Goal: Information Seeking & Learning: Learn about a topic

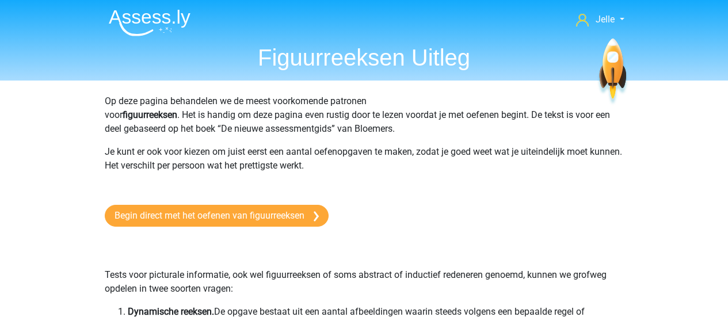
scroll to position [583, 0]
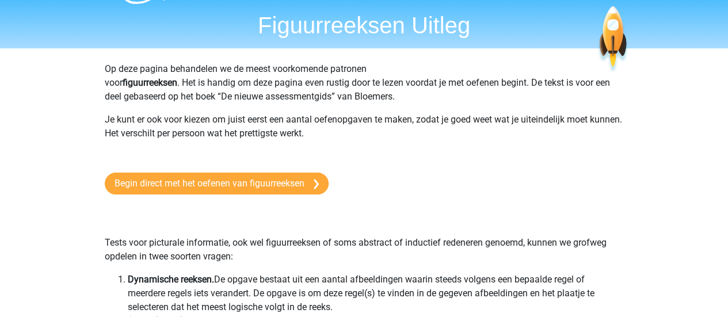
scroll to position [0, 0]
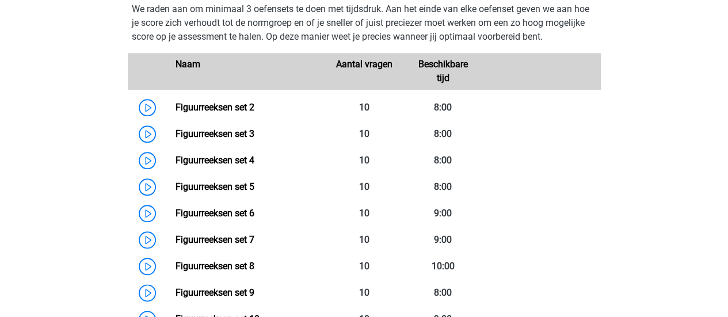
scroll to position [529, 0]
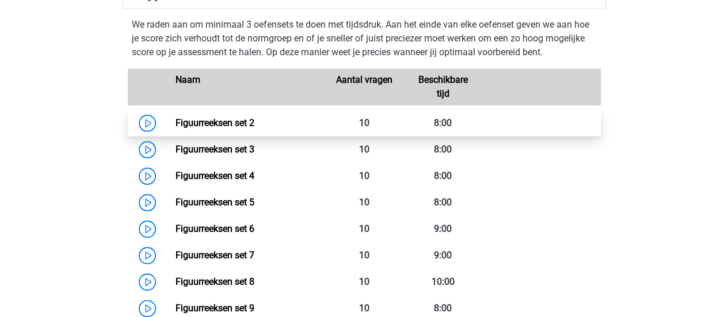
click at [176, 118] on link "Figuurreeksen set 2" at bounding box center [215, 122] width 79 height 11
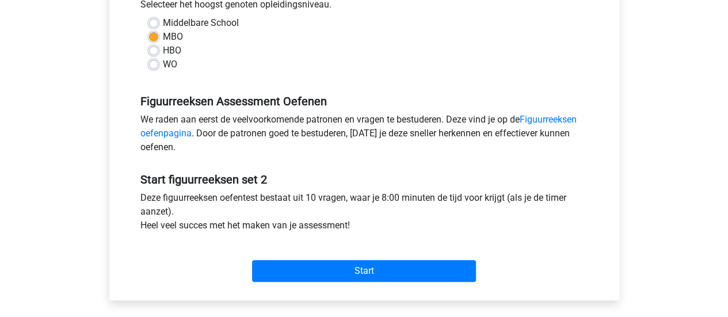
scroll to position [288, 0]
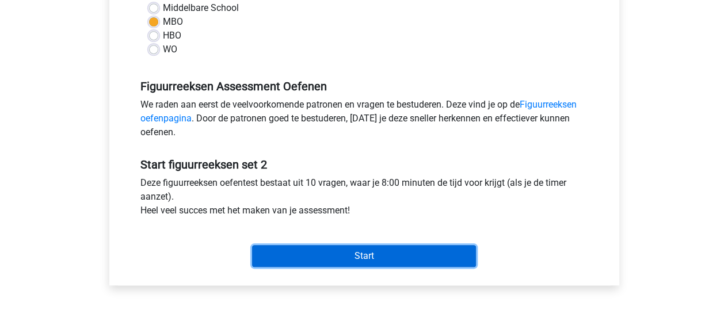
click at [267, 248] on input "Start" at bounding box center [364, 256] width 224 height 22
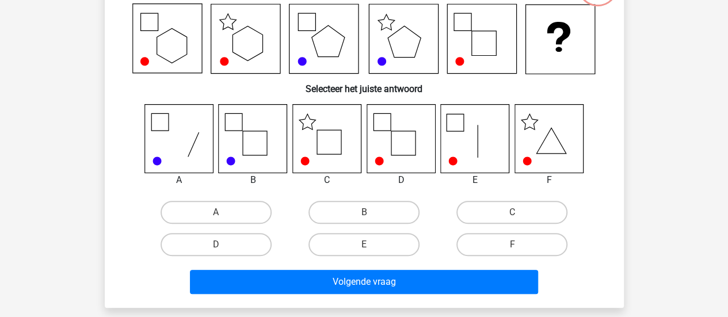
scroll to position [103, 0]
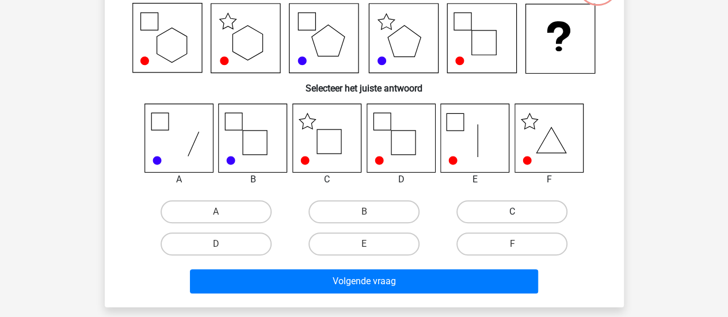
click at [521, 206] on label "C" at bounding box center [512, 211] width 111 height 23
click at [520, 212] on input "C" at bounding box center [515, 215] width 7 height 7
radio input "true"
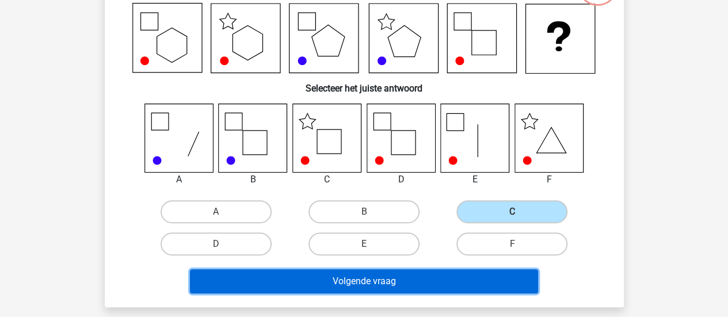
click at [283, 276] on button "Volgende vraag" at bounding box center [364, 281] width 348 height 24
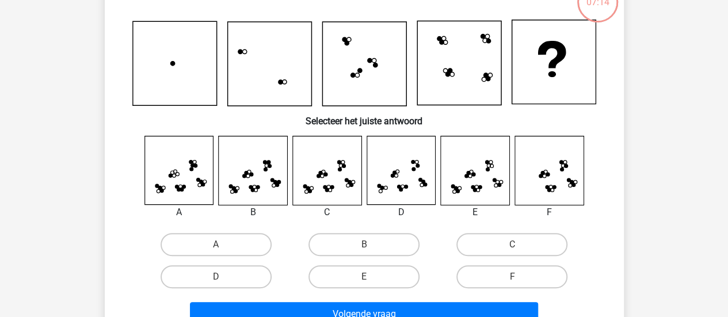
scroll to position [87, 0]
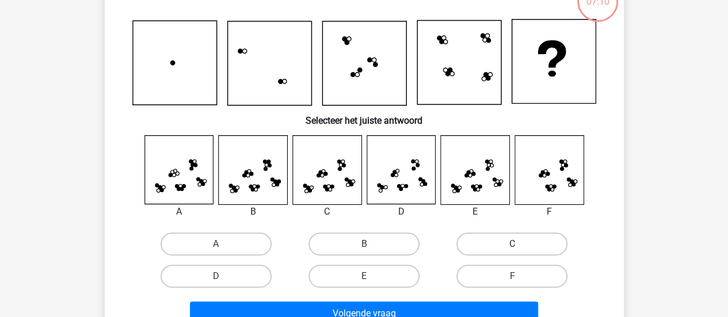
click at [560, 242] on label "C" at bounding box center [512, 244] width 111 height 23
click at [520, 244] on input "C" at bounding box center [515, 247] width 7 height 7
radio input "true"
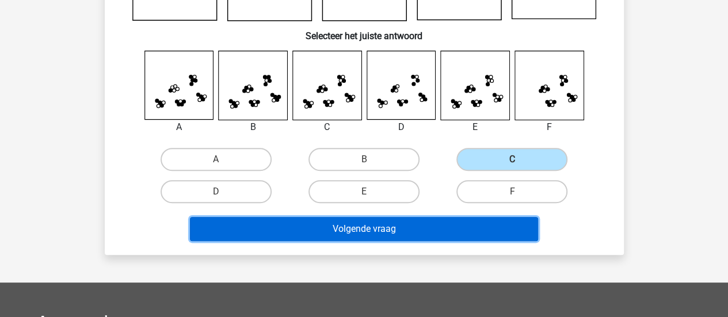
click at [445, 219] on button "Volgende vraag" at bounding box center [364, 229] width 348 height 24
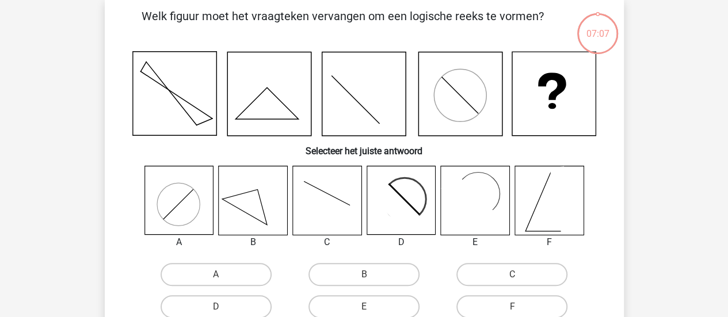
scroll to position [53, 0]
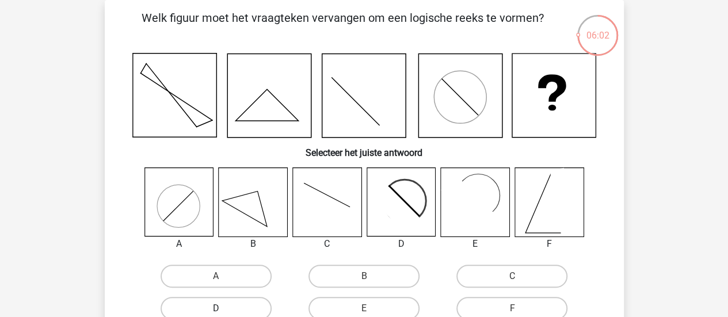
click at [225, 304] on label "D" at bounding box center [216, 308] width 111 height 23
click at [223, 309] on input "D" at bounding box center [219, 312] width 7 height 7
radio input "true"
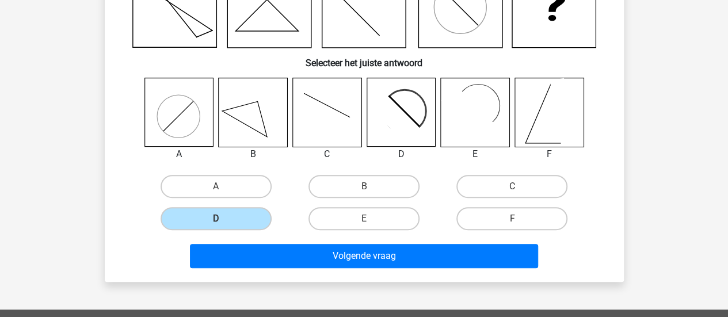
scroll to position [143, 0]
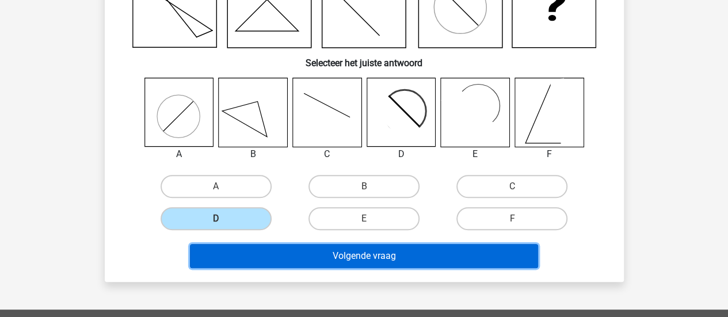
click at [374, 261] on button "Volgende vraag" at bounding box center [364, 256] width 348 height 24
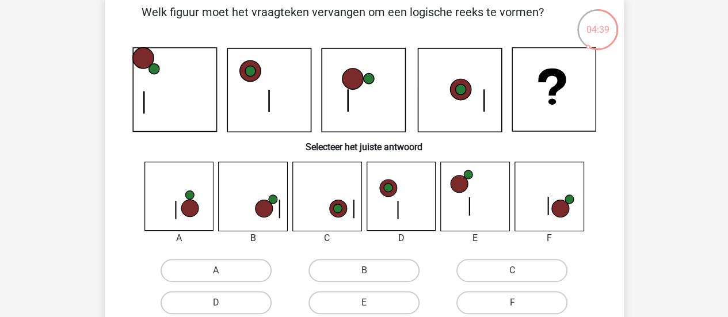
scroll to position [59, 0]
click at [498, 294] on label "F" at bounding box center [512, 302] width 111 height 23
click at [512, 302] on input "F" at bounding box center [515, 305] width 7 height 7
radio input "true"
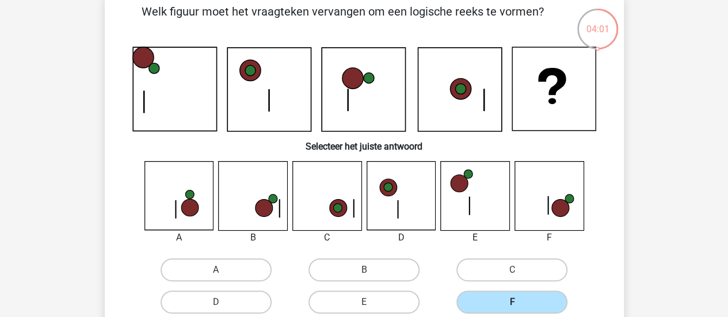
click at [498, 294] on label "F" at bounding box center [512, 302] width 111 height 23
click at [512, 302] on input "F" at bounding box center [515, 305] width 7 height 7
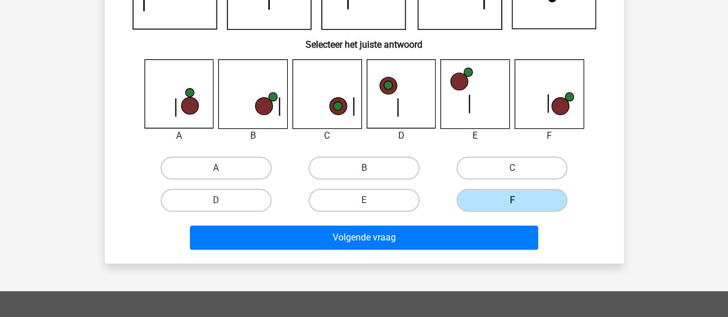
scroll to position [172, 0]
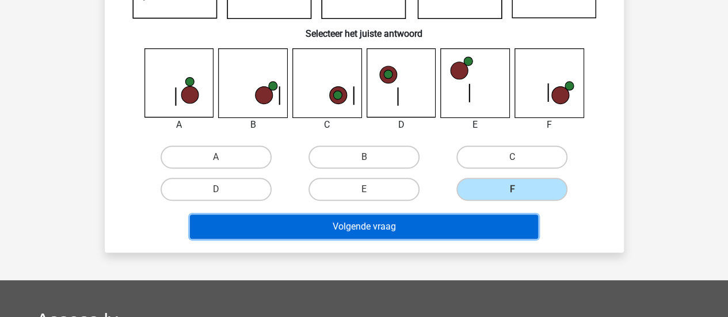
click at [445, 234] on button "Volgende vraag" at bounding box center [364, 227] width 348 height 24
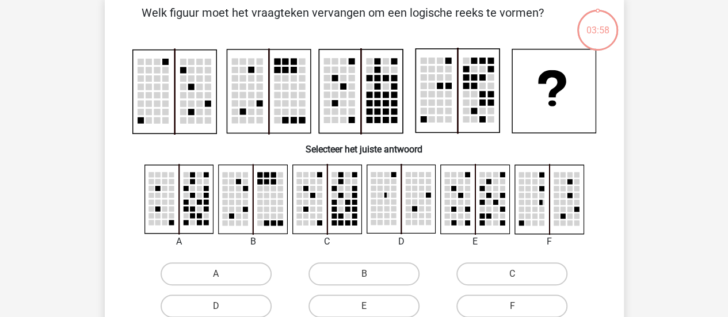
scroll to position [53, 0]
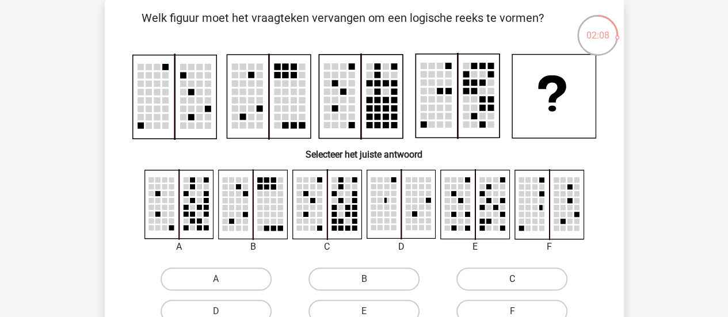
click at [474, 285] on label "C" at bounding box center [512, 279] width 111 height 23
click at [512, 285] on input "C" at bounding box center [515, 282] width 7 height 7
radio input "true"
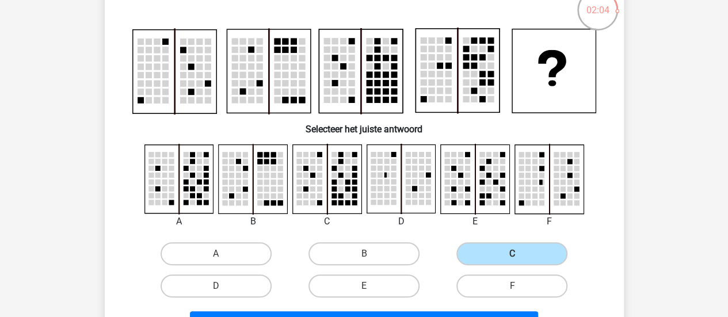
scroll to position [172, 0]
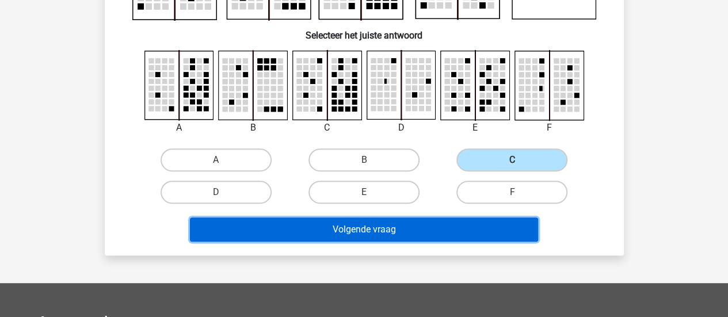
click at [381, 220] on button "Volgende vraag" at bounding box center [364, 230] width 348 height 24
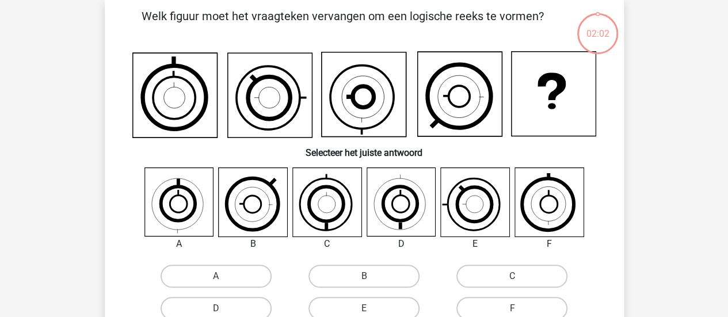
scroll to position [53, 0]
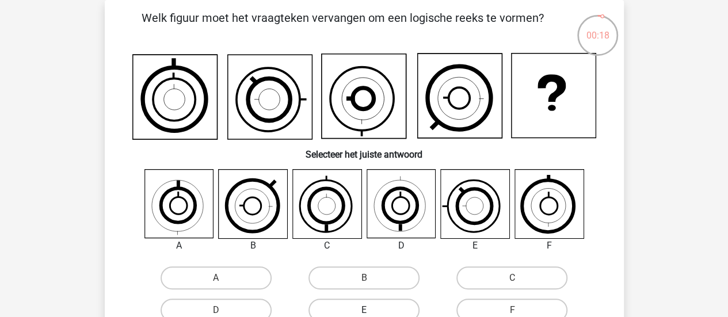
click at [352, 307] on label "E" at bounding box center [364, 310] width 111 height 23
click at [364, 310] on input "E" at bounding box center [367, 313] width 7 height 7
radio input "true"
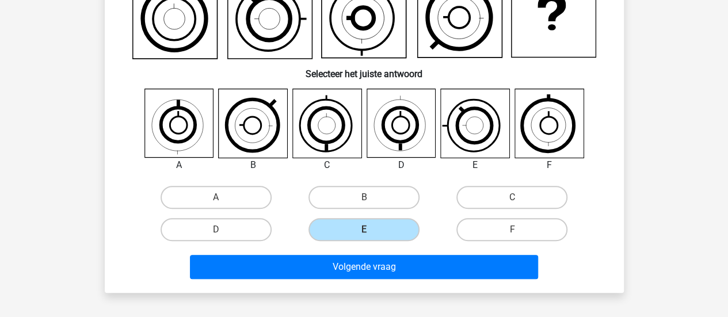
scroll to position [154, 0]
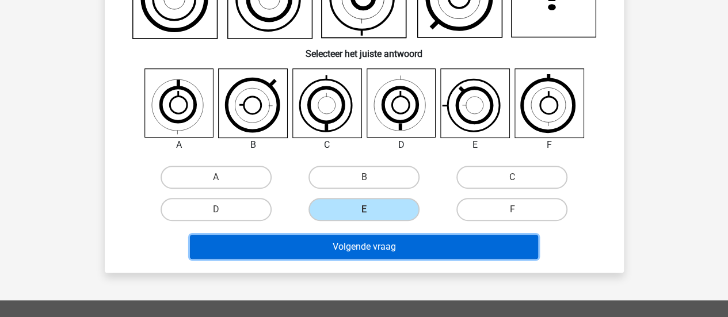
click at [467, 248] on button "Volgende vraag" at bounding box center [364, 247] width 348 height 24
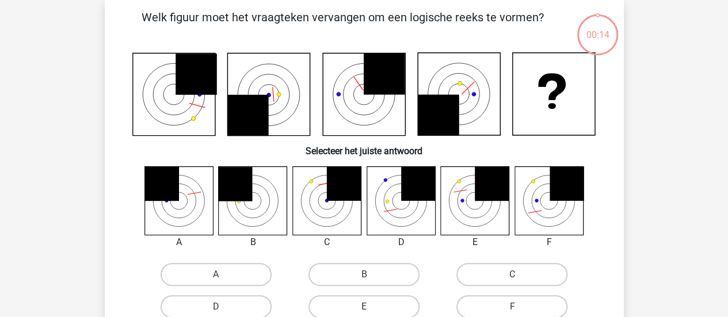
scroll to position [53, 0]
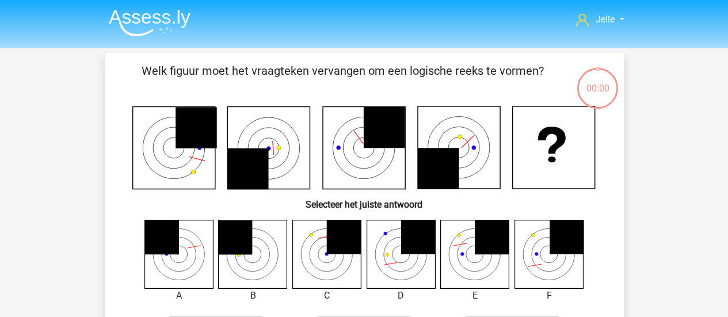
scroll to position [53, 0]
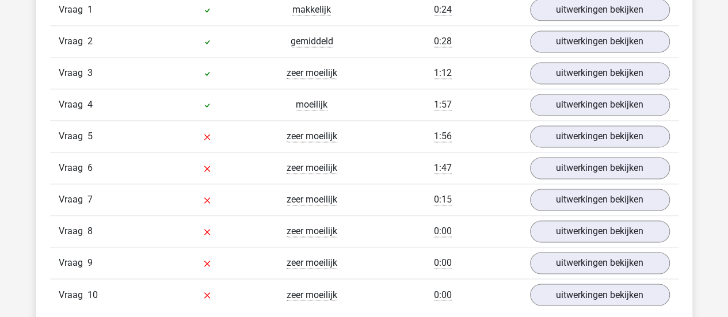
scroll to position [806, 0]
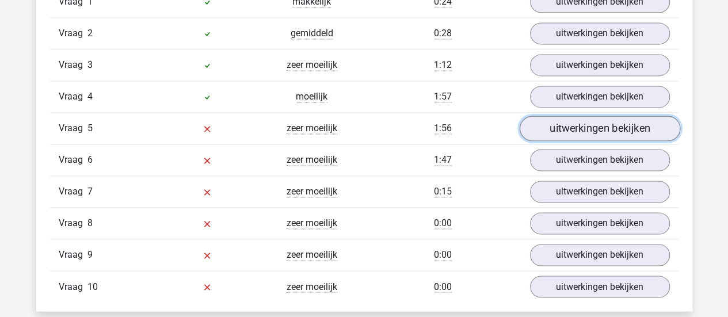
click at [556, 127] on link "uitwerkingen bekijken" at bounding box center [599, 128] width 161 height 25
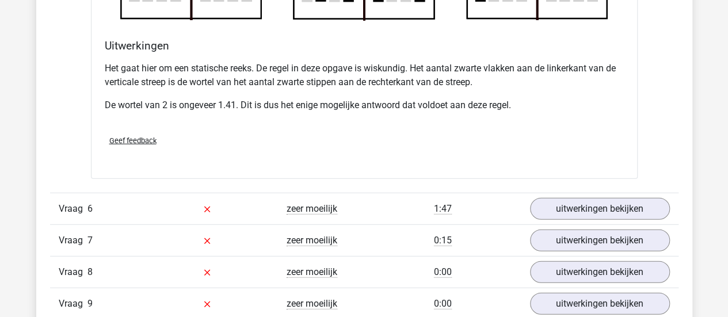
scroll to position [1474, 0]
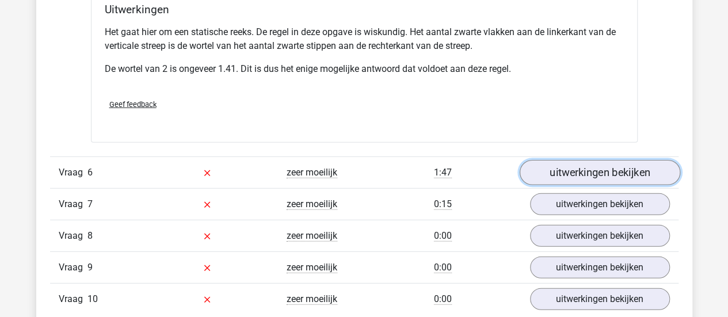
click at [641, 172] on link "uitwerkingen bekijken" at bounding box center [599, 172] width 161 height 25
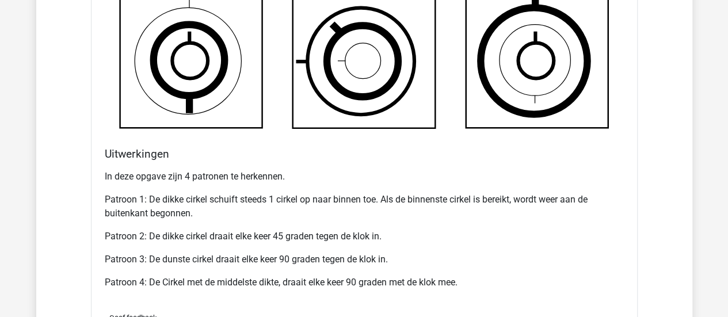
scroll to position [2050, 0]
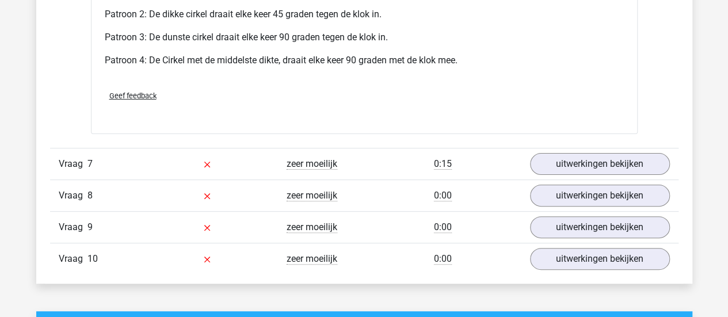
scroll to position [2287, 0]
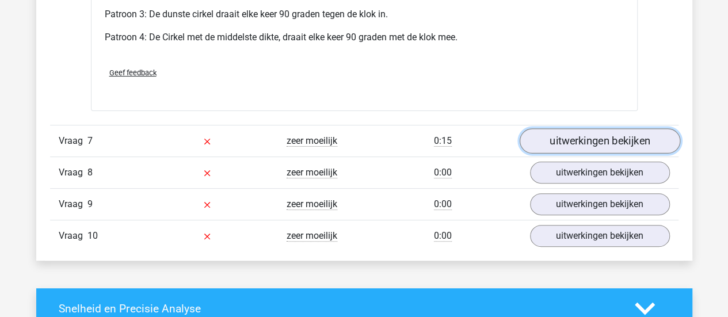
click at [640, 143] on link "uitwerkingen bekijken" at bounding box center [599, 140] width 161 height 25
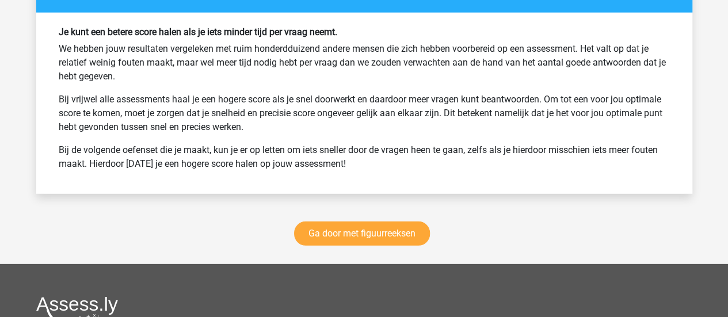
scroll to position [3777, 0]
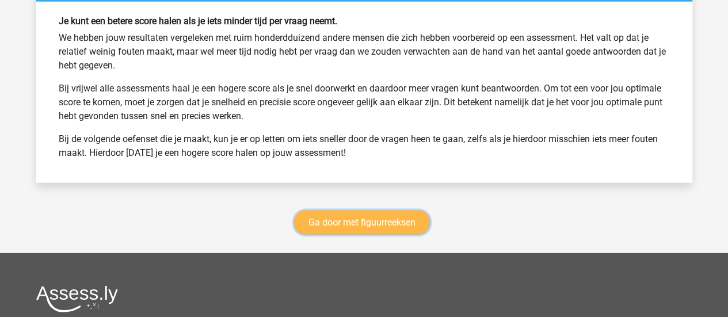
click at [314, 212] on link "Ga door met figuurreeksen" at bounding box center [362, 223] width 136 height 24
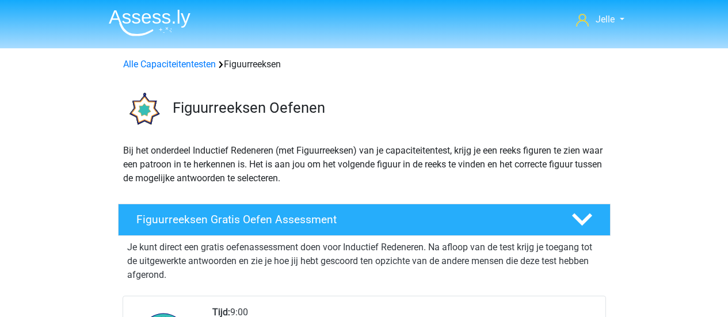
scroll to position [499, 0]
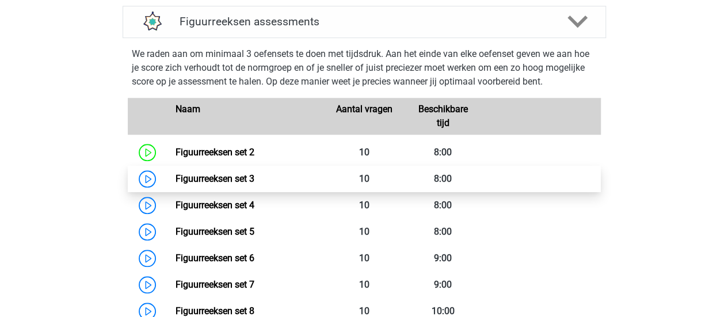
click at [176, 177] on link "Figuurreeksen set 3" at bounding box center [215, 178] width 79 height 11
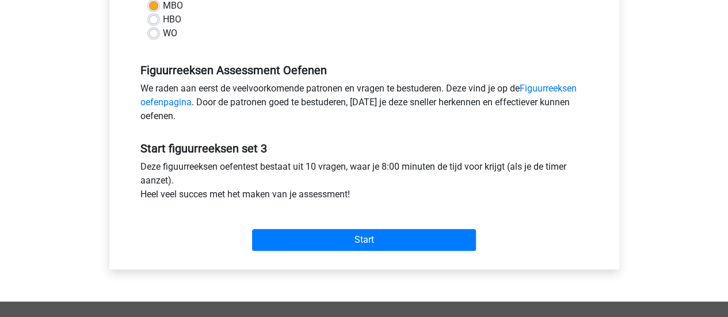
scroll to position [305, 0]
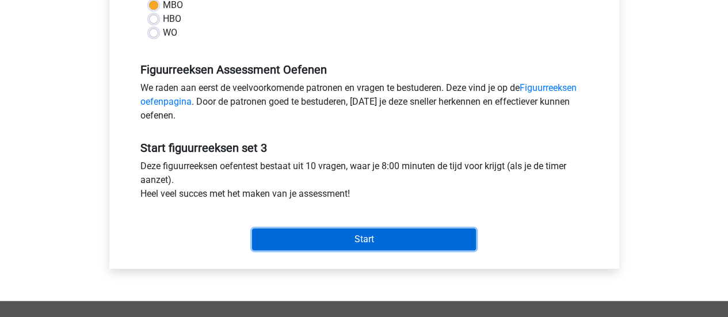
click at [276, 248] on input "Start" at bounding box center [364, 240] width 224 height 22
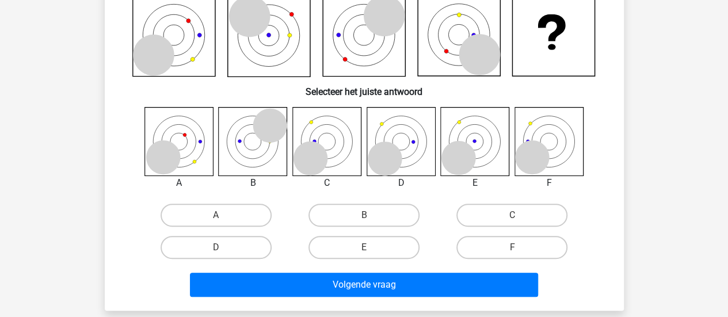
scroll to position [114, 0]
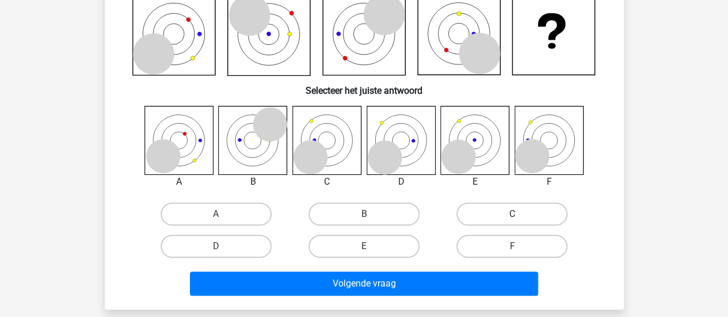
click at [485, 215] on label "C" at bounding box center [512, 214] width 111 height 23
click at [512, 215] on input "C" at bounding box center [515, 217] width 7 height 7
radio input "true"
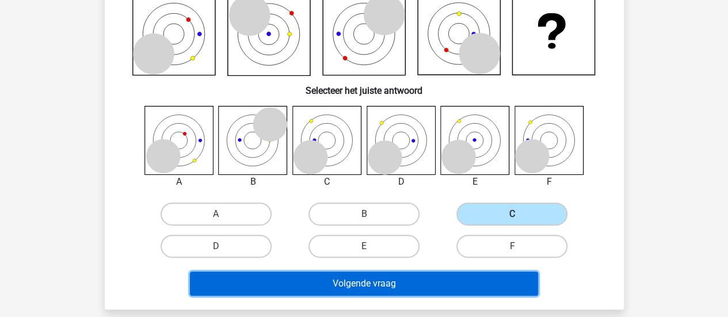
click at [425, 287] on button "Volgende vraag" at bounding box center [364, 284] width 348 height 24
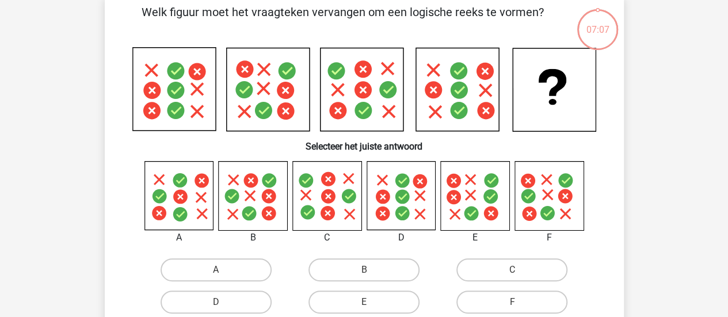
scroll to position [53, 0]
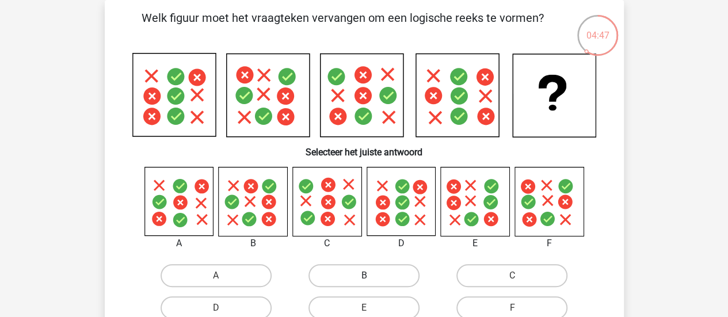
click at [328, 271] on label "B" at bounding box center [364, 275] width 111 height 23
click at [364, 276] on input "B" at bounding box center [367, 279] width 7 height 7
radio input "true"
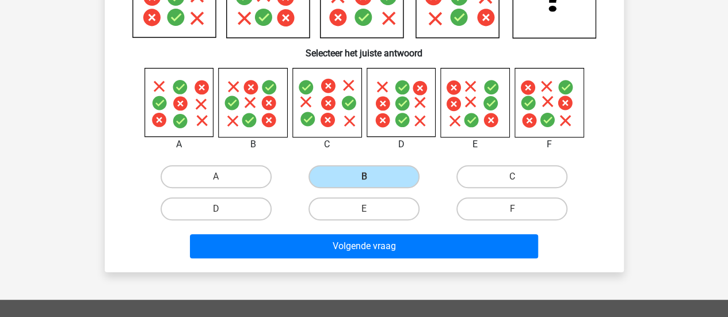
scroll to position [173, 0]
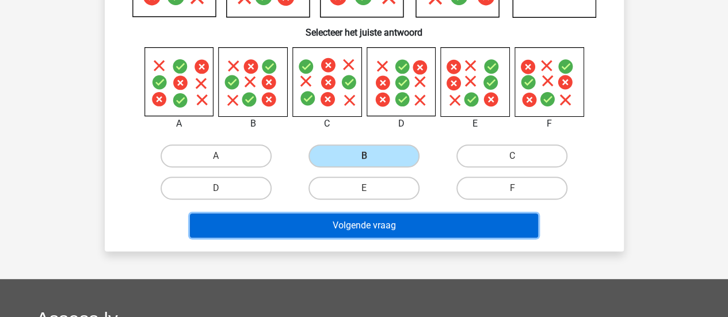
click at [350, 230] on button "Volgende vraag" at bounding box center [364, 226] width 348 height 24
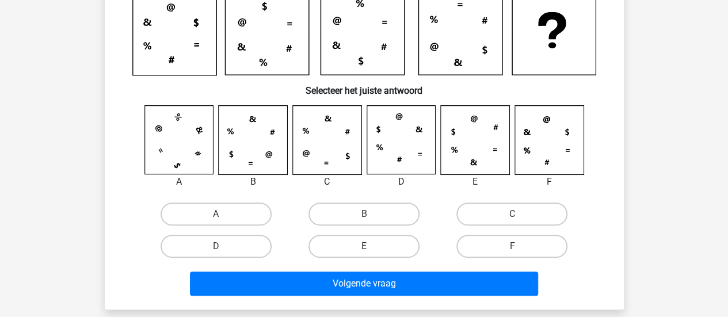
scroll to position [116, 0]
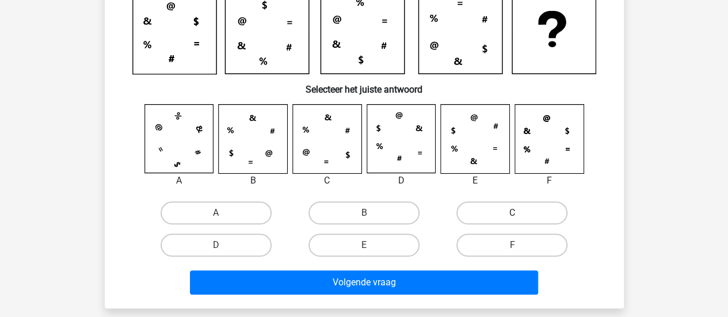
click at [497, 209] on label "C" at bounding box center [512, 213] width 111 height 23
click at [512, 213] on input "C" at bounding box center [515, 216] width 7 height 7
radio input "true"
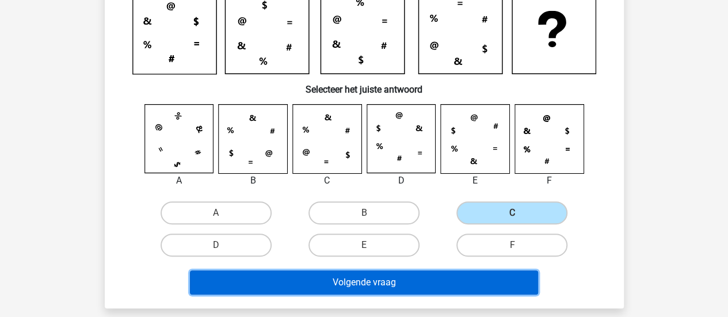
click at [345, 286] on button "Volgende vraag" at bounding box center [364, 283] width 348 height 24
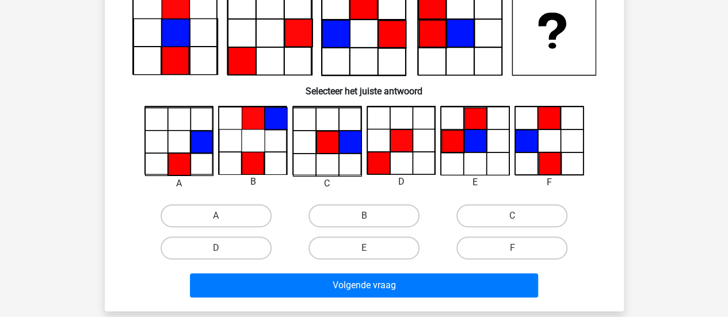
scroll to position [53, 0]
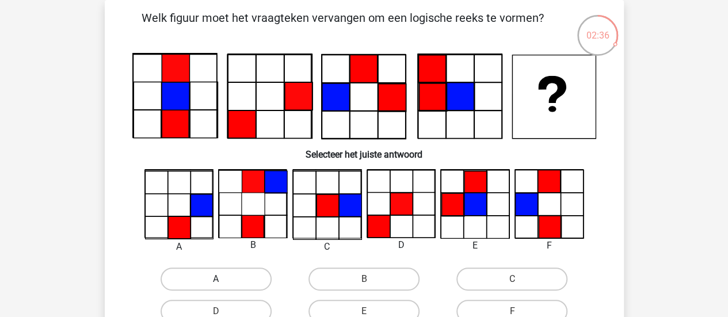
click at [230, 268] on label "A" at bounding box center [216, 279] width 111 height 23
click at [223, 279] on input "A" at bounding box center [219, 282] width 7 height 7
radio input "true"
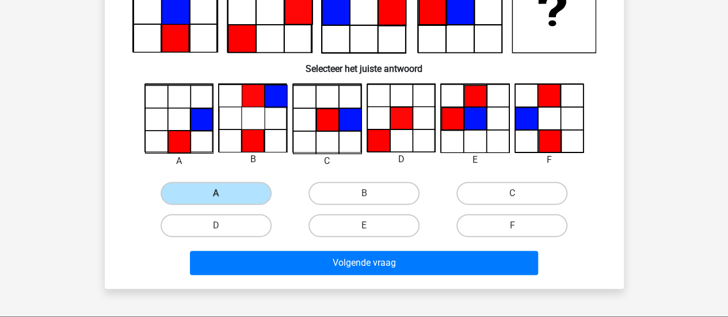
scroll to position [178, 0]
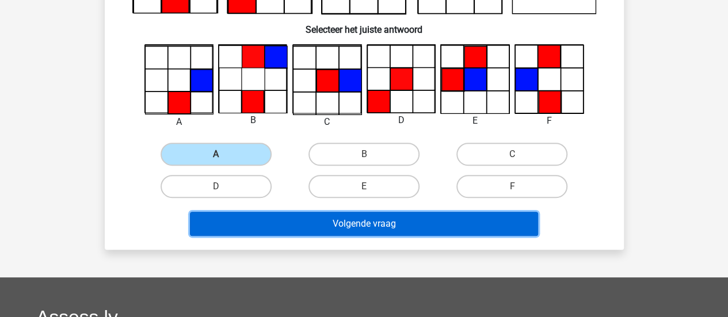
click at [403, 222] on button "Volgende vraag" at bounding box center [364, 224] width 348 height 24
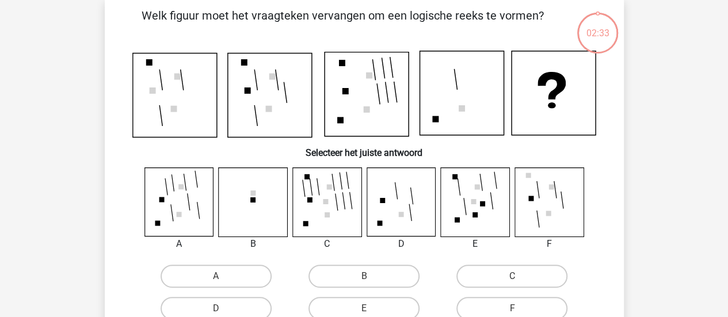
scroll to position [53, 0]
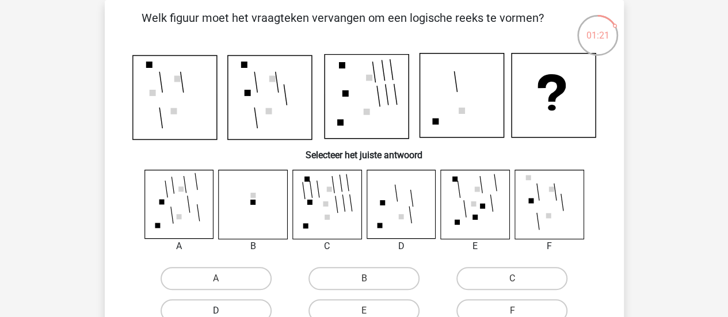
click at [236, 306] on label "D" at bounding box center [216, 310] width 111 height 23
click at [223, 311] on input "D" at bounding box center [219, 314] width 7 height 7
radio input "true"
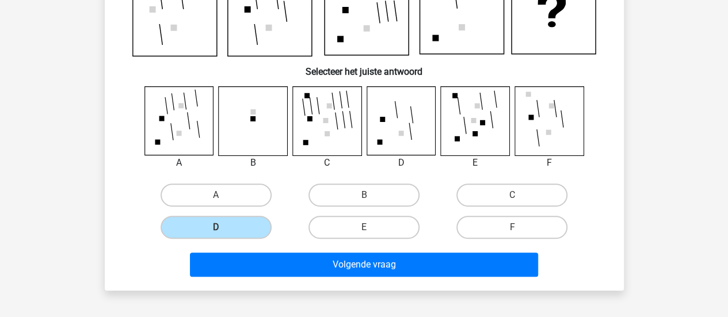
scroll to position [177, 0]
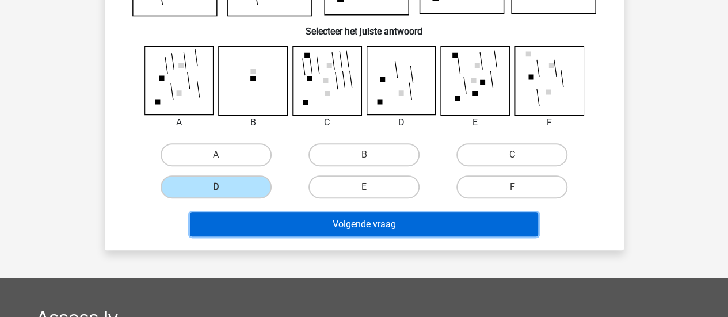
click at [417, 227] on button "Volgende vraag" at bounding box center [364, 224] width 348 height 24
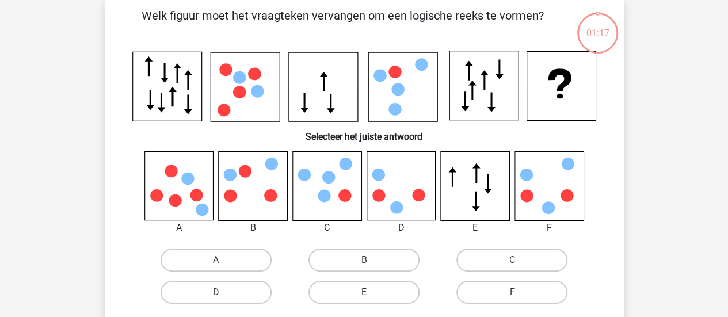
scroll to position [53, 0]
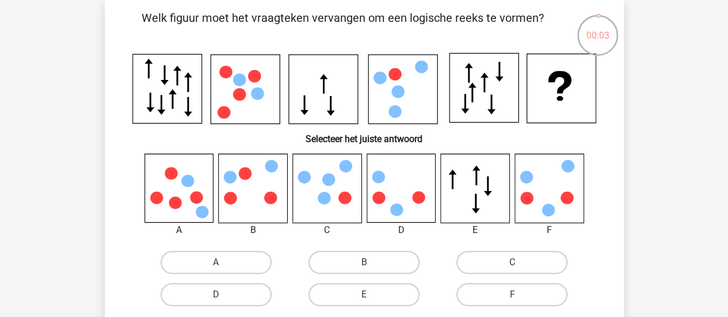
click at [232, 282] on div "D" at bounding box center [216, 295] width 148 height 32
click at [230, 293] on label "D" at bounding box center [216, 294] width 111 height 23
click at [223, 295] on input "D" at bounding box center [219, 298] width 7 height 7
radio input "true"
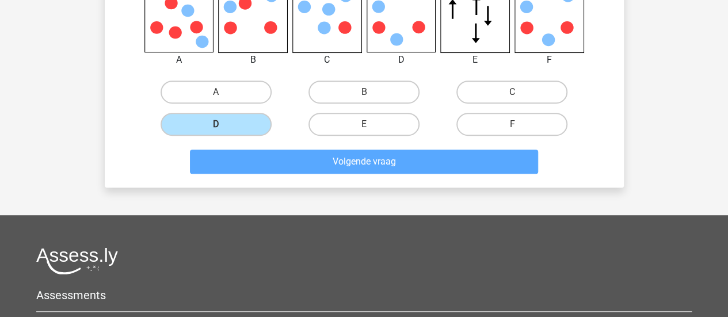
scroll to position [229, 0]
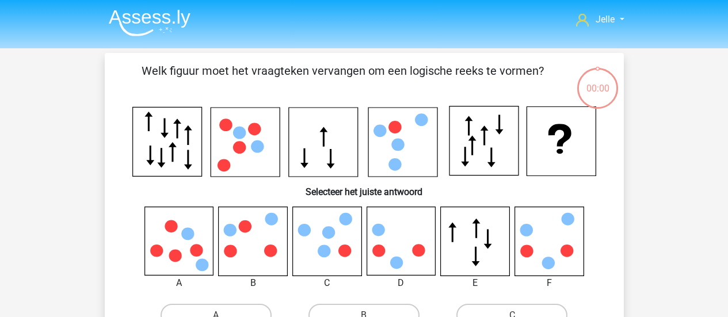
scroll to position [229, 0]
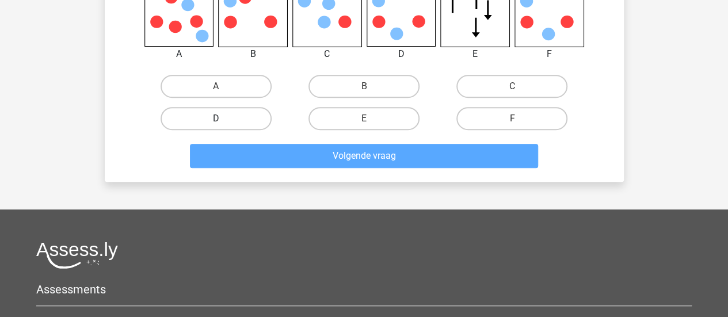
click at [222, 127] on label "D" at bounding box center [216, 118] width 111 height 23
click at [222, 126] on input "D" at bounding box center [219, 122] width 7 height 7
radio input "true"
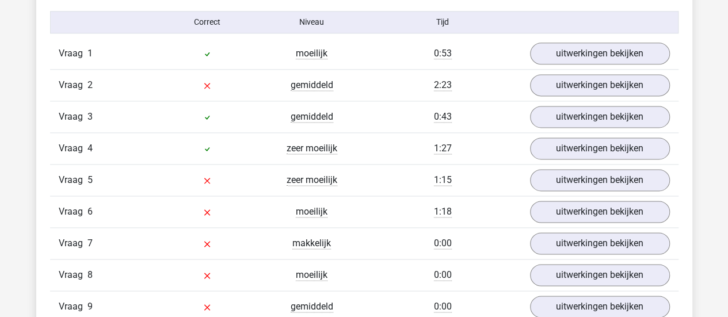
scroll to position [757, 0]
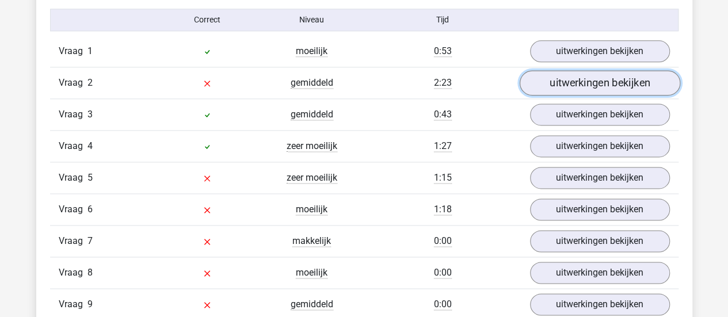
click at [556, 80] on link "uitwerkingen bekijken" at bounding box center [599, 82] width 161 height 25
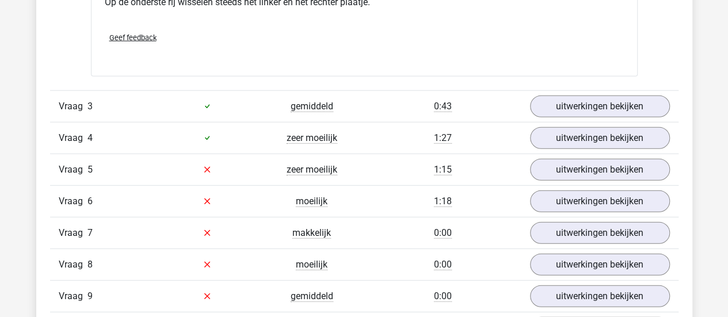
scroll to position [1472, 0]
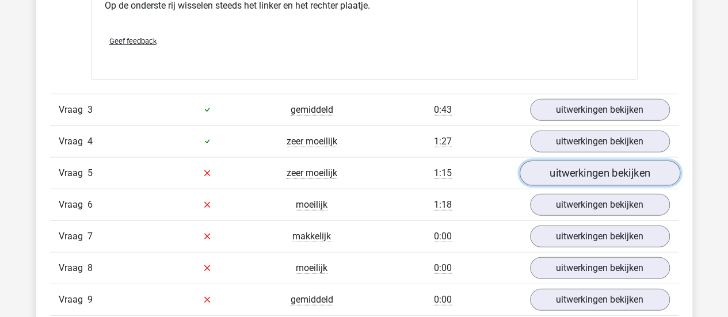
click at [602, 171] on link "uitwerkingen bekijken" at bounding box center [599, 173] width 161 height 25
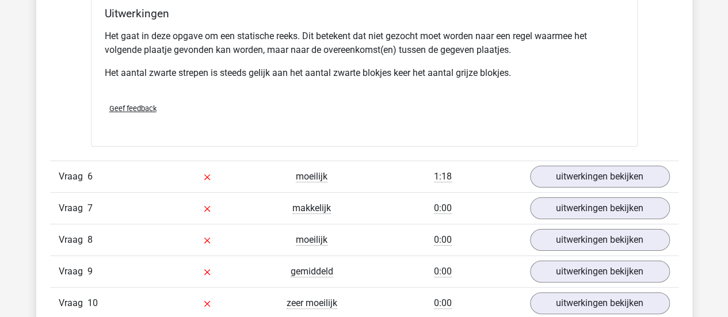
scroll to position [2190, 0]
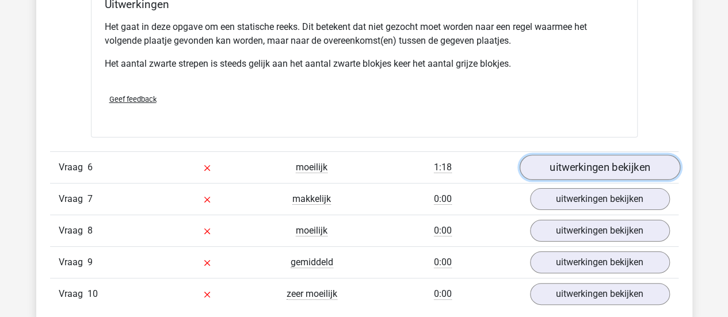
click at [621, 168] on link "uitwerkingen bekijken" at bounding box center [599, 167] width 161 height 25
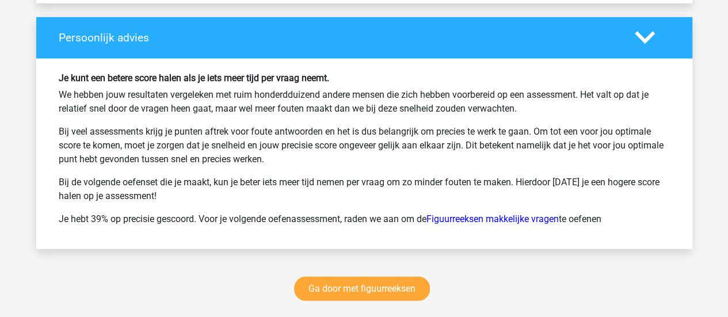
scroll to position [3608, 0]
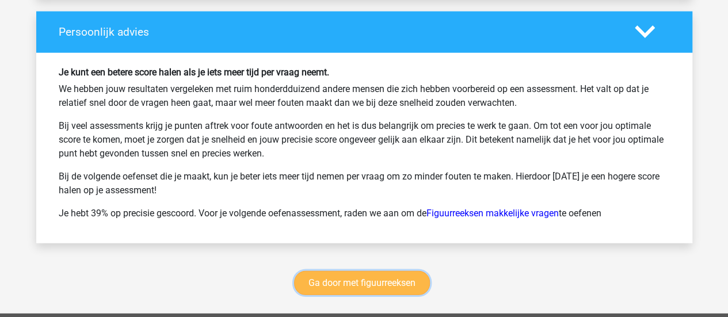
click at [322, 280] on link "Ga door met figuurreeksen" at bounding box center [362, 283] width 136 height 24
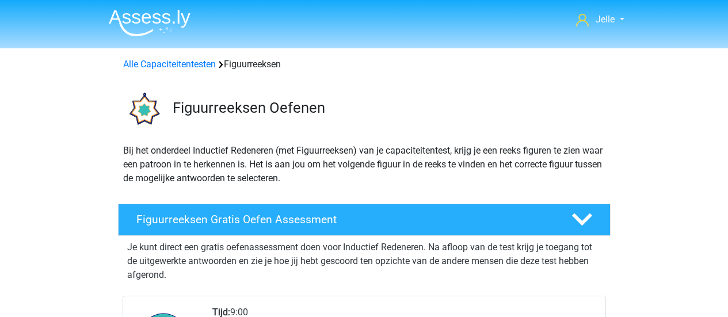
scroll to position [499, 0]
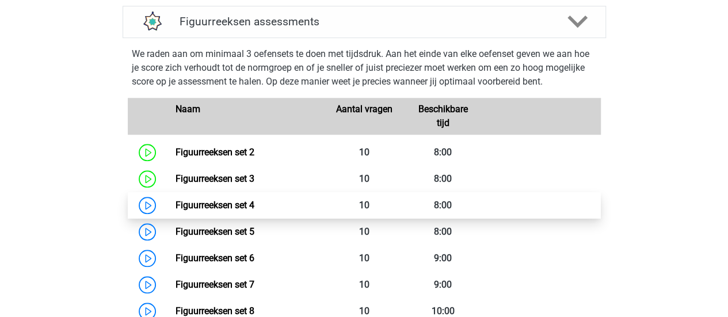
click at [176, 200] on link "Figuurreeksen set 4" at bounding box center [215, 205] width 79 height 11
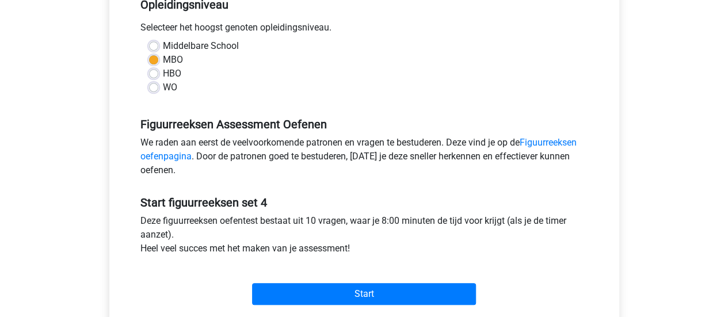
scroll to position [261, 0]
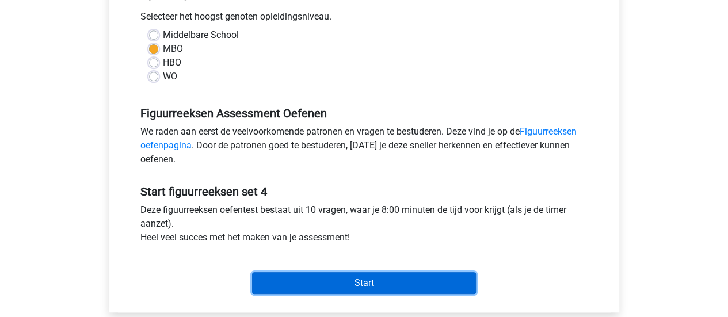
click at [289, 288] on input "Start" at bounding box center [364, 283] width 224 height 22
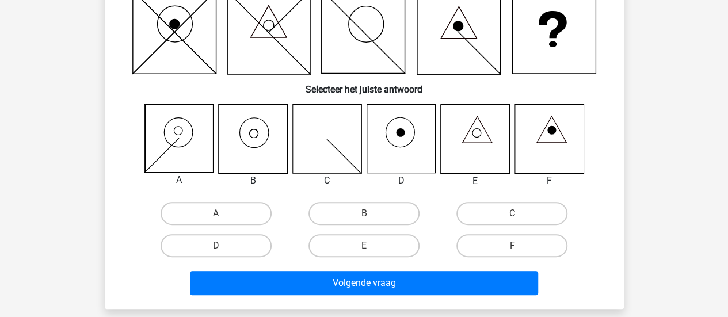
scroll to position [119, 0]
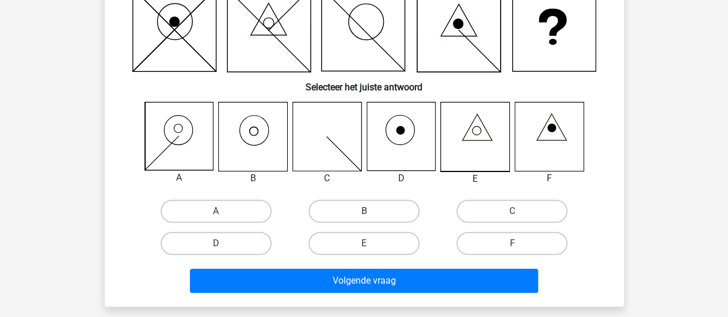
click at [340, 207] on label "B" at bounding box center [364, 211] width 111 height 23
click at [364, 211] on input "B" at bounding box center [367, 214] width 7 height 7
radio input "true"
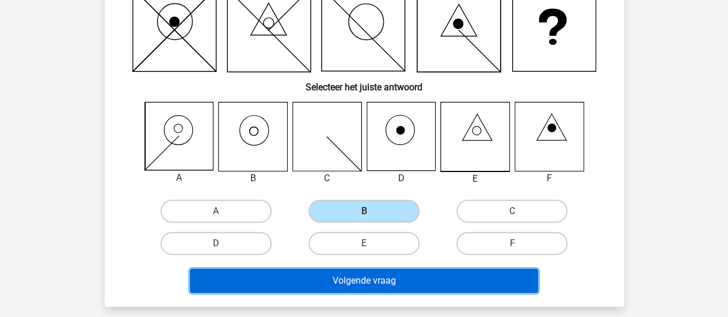
click at [295, 288] on button "Volgende vraag" at bounding box center [364, 281] width 348 height 24
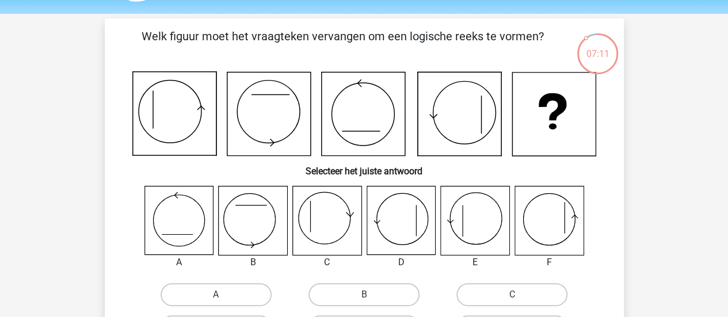
scroll to position [34, 0]
click at [169, 222] on icon at bounding box center [179, 221] width 69 height 69
click at [210, 300] on label "A" at bounding box center [216, 295] width 111 height 23
click at [216, 300] on input "A" at bounding box center [219, 298] width 7 height 7
radio input "true"
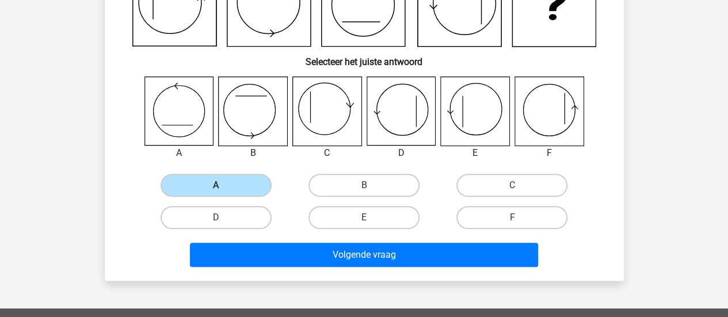
scroll to position [154, 0]
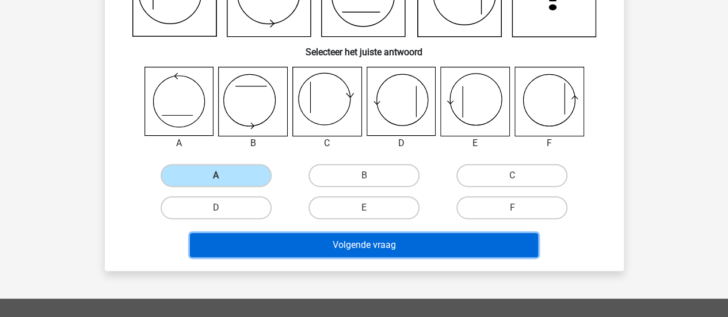
click at [380, 249] on button "Volgende vraag" at bounding box center [364, 245] width 348 height 24
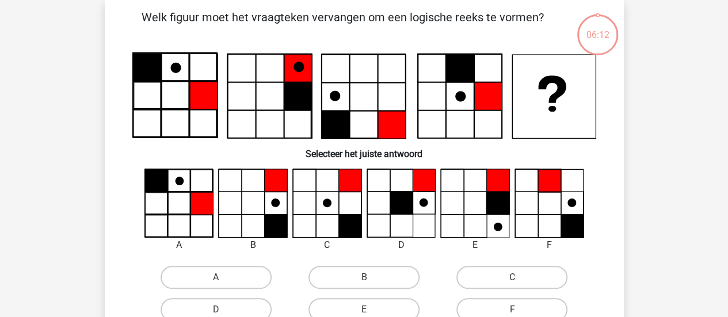
scroll to position [53, 0]
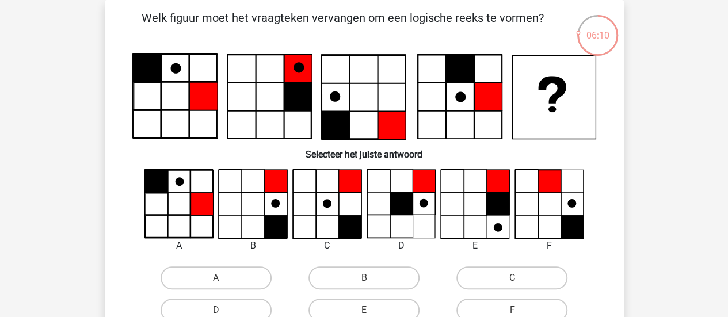
click at [122, 146] on div "Welk figuur moet het vraagteken vervangen om een logische reeks te vormen?" at bounding box center [364, 186] width 510 height 355
click at [404, 266] on div "B" at bounding box center [364, 278] width 148 height 32
click at [393, 280] on label "B" at bounding box center [364, 278] width 111 height 23
click at [371, 280] on input "B" at bounding box center [367, 281] width 7 height 7
radio input "true"
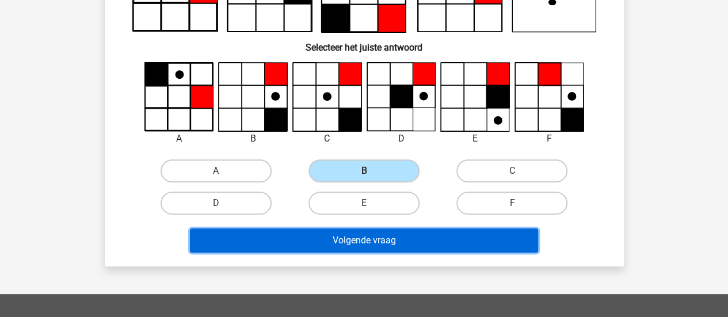
click at [400, 250] on button "Volgende vraag" at bounding box center [364, 241] width 348 height 24
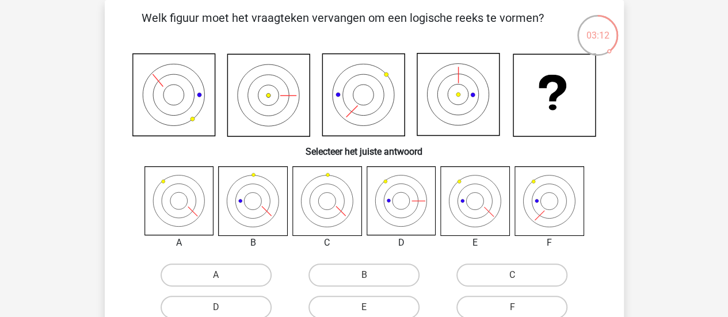
click at [365, 308] on input "E" at bounding box center [367, 310] width 7 height 7
radio input "true"
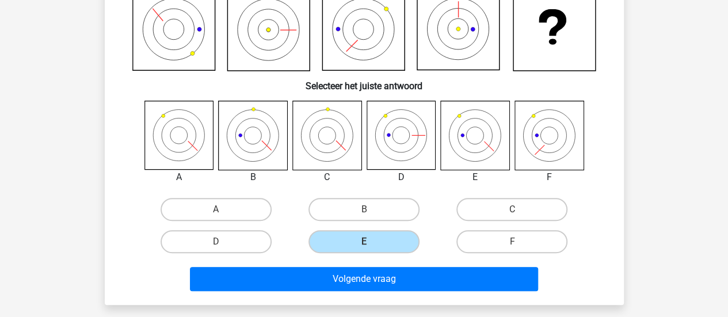
scroll to position [152, 0]
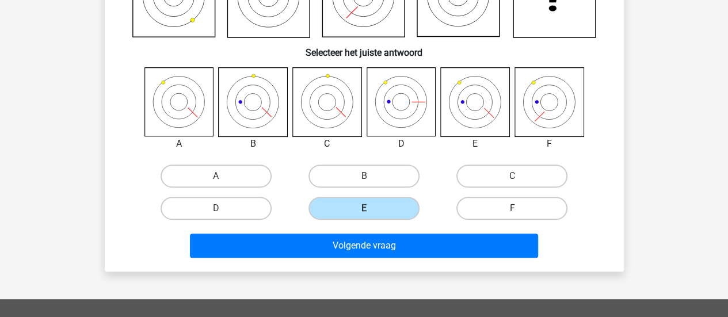
click at [409, 257] on div "Volgende vraag" at bounding box center [364, 248] width 445 height 29
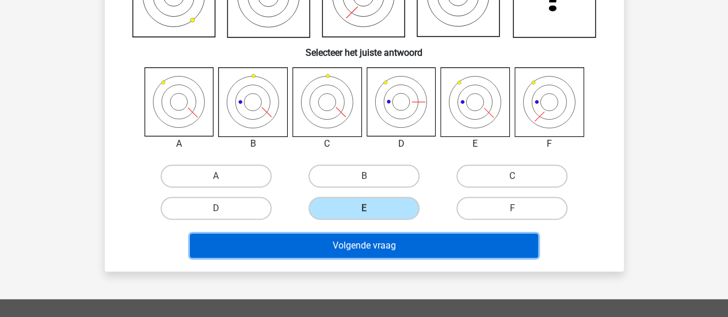
click at [407, 249] on button "Volgende vraag" at bounding box center [364, 246] width 348 height 24
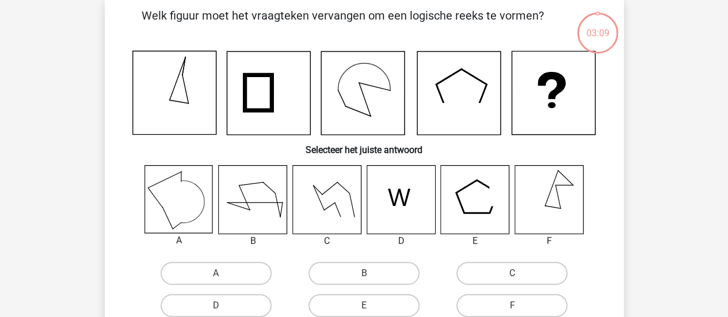
scroll to position [53, 0]
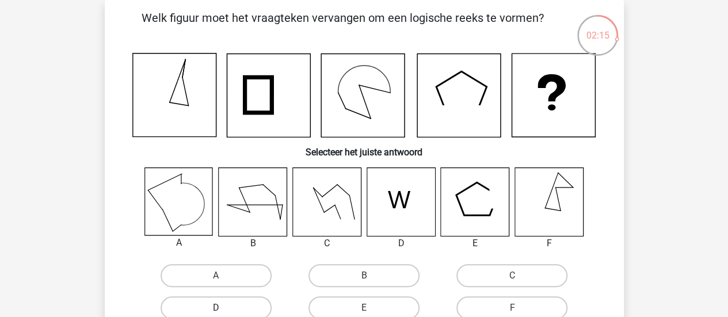
click at [213, 299] on label "D" at bounding box center [216, 308] width 111 height 23
click at [216, 308] on input "D" at bounding box center [219, 311] width 7 height 7
radio input "true"
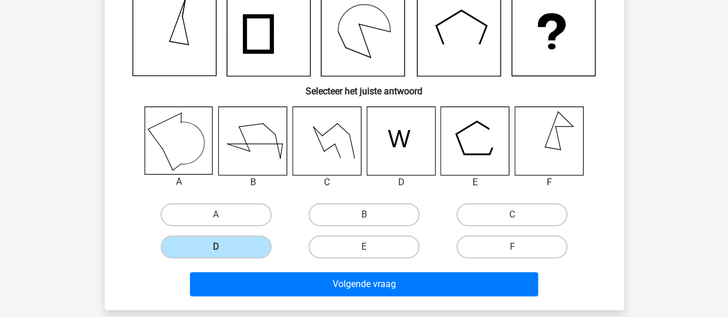
scroll to position [116, 0]
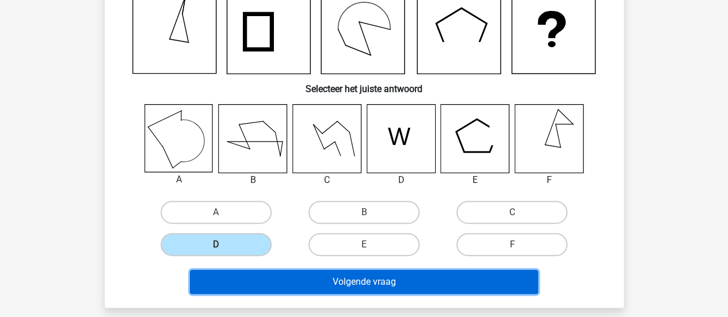
click at [395, 275] on button "Volgende vraag" at bounding box center [364, 282] width 348 height 24
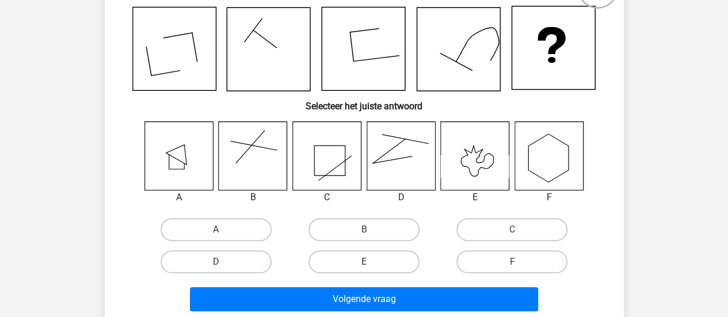
scroll to position [102, 0]
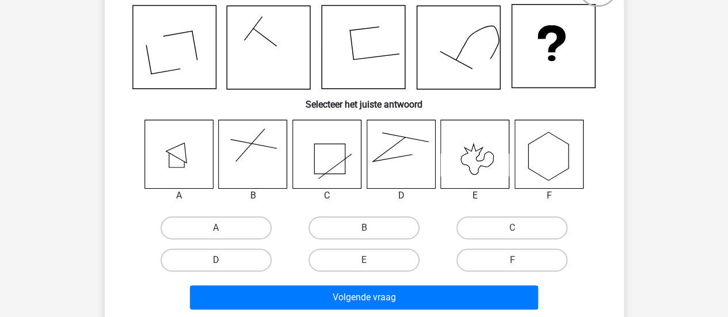
click at [234, 252] on label "D" at bounding box center [216, 260] width 111 height 23
click at [223, 260] on input "D" at bounding box center [219, 263] width 7 height 7
radio input "true"
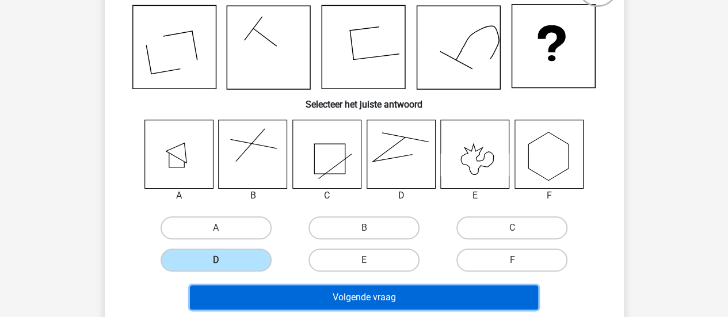
click at [252, 289] on button "Volgende vraag" at bounding box center [364, 298] width 348 height 24
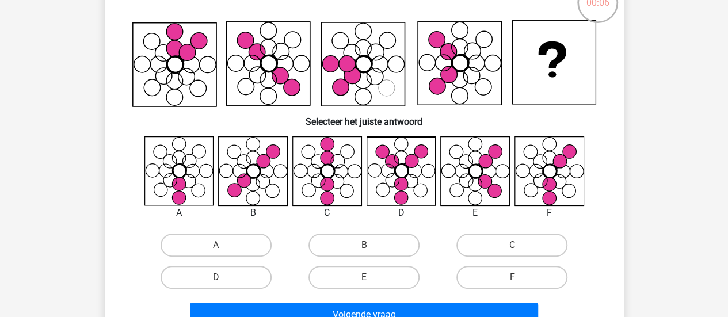
scroll to position [88, 0]
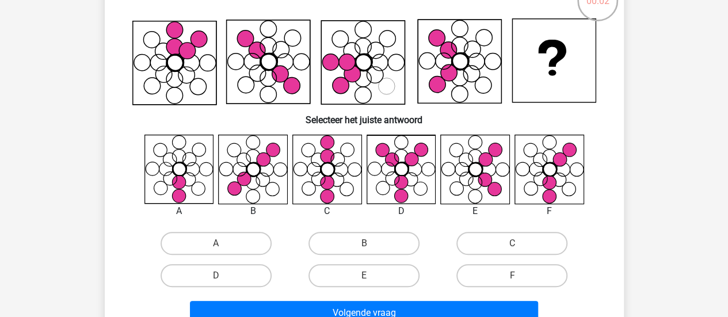
click at [219, 280] on input "D" at bounding box center [219, 279] width 7 height 7
radio input "true"
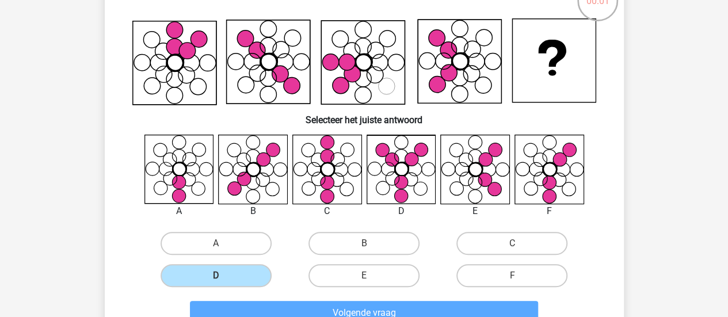
drag, startPoint x: 219, startPoint y: 280, endPoint x: 269, endPoint y: 288, distance: 50.7
click at [269, 288] on div "D" at bounding box center [216, 276] width 148 height 32
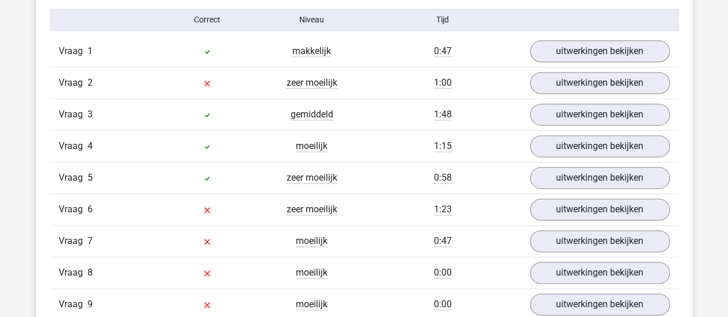
scroll to position [743, 0]
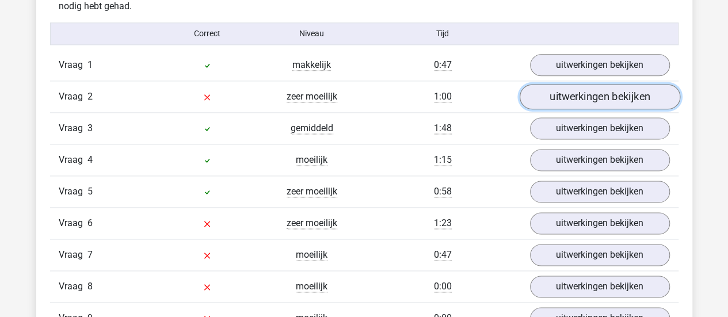
click at [567, 98] on link "uitwerkingen bekijken" at bounding box center [599, 96] width 161 height 25
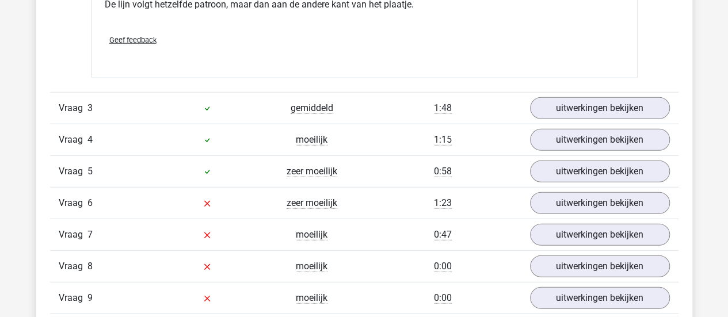
scroll to position [1526, 0]
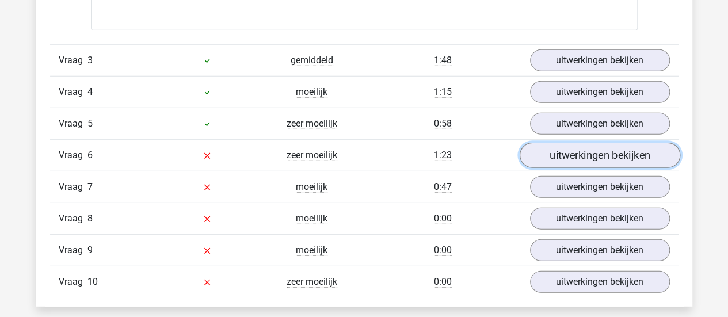
click at [633, 154] on link "uitwerkingen bekijken" at bounding box center [599, 155] width 161 height 25
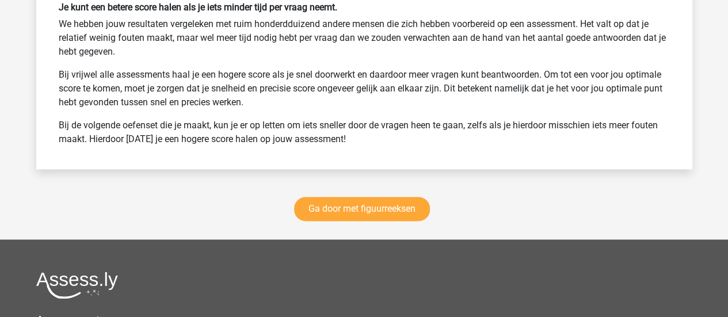
scroll to position [2953, 0]
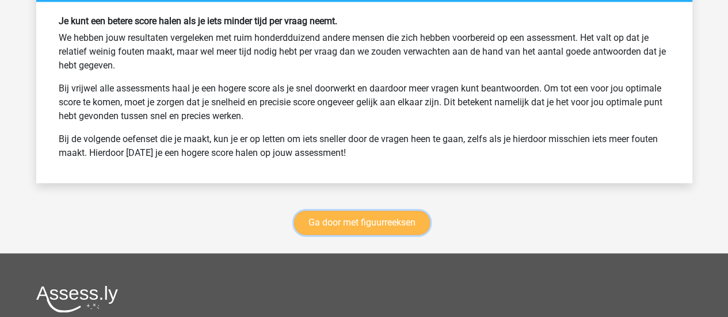
click at [336, 217] on link "Ga door met figuurreeksen" at bounding box center [362, 223] width 136 height 24
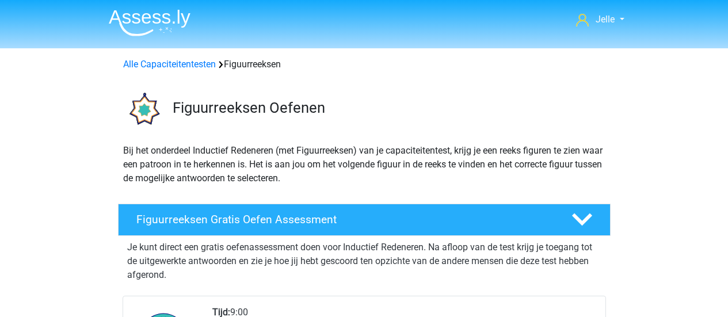
scroll to position [499, 0]
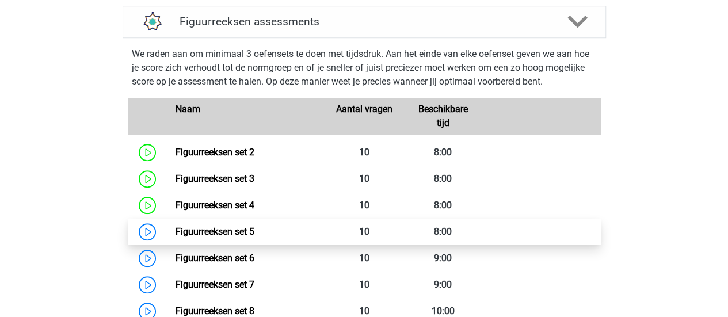
click at [176, 228] on link "Figuurreeksen set 5" at bounding box center [215, 231] width 79 height 11
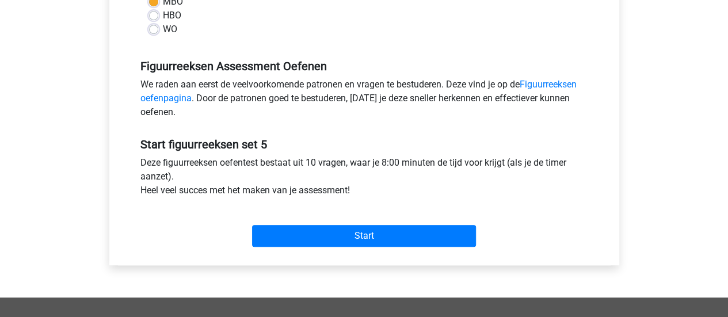
scroll to position [345, 0]
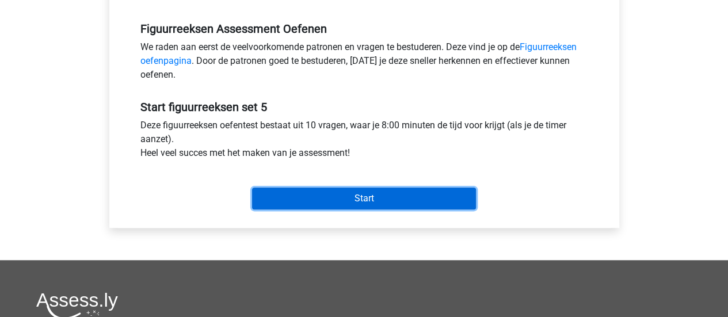
click at [358, 190] on input "Start" at bounding box center [364, 199] width 224 height 22
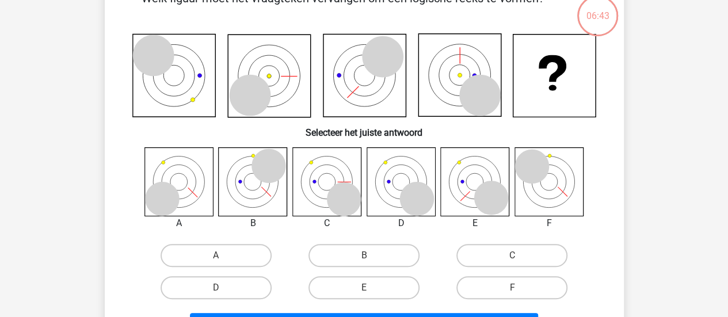
scroll to position [75, 0]
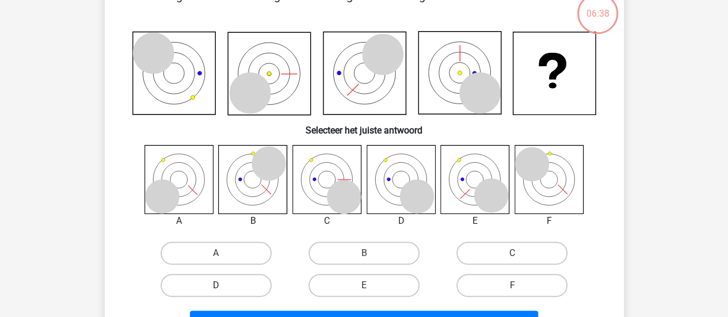
click at [246, 292] on label "D" at bounding box center [216, 285] width 111 height 23
click at [223, 292] on input "D" at bounding box center [219, 289] width 7 height 7
radio input "true"
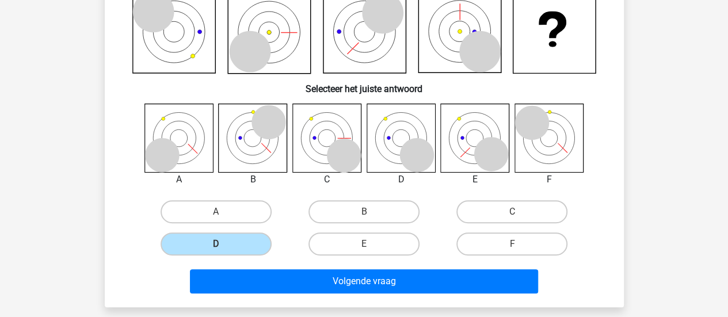
scroll to position [128, 0]
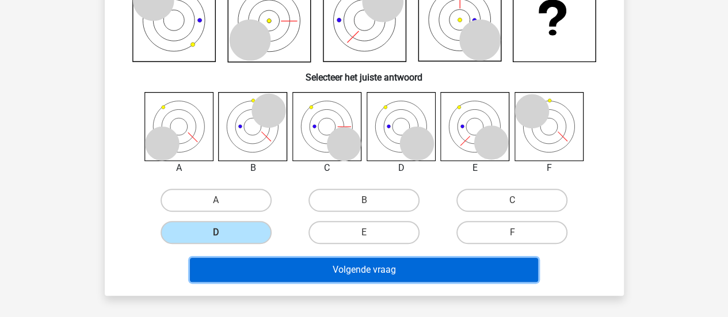
click at [481, 279] on button "Volgende vraag" at bounding box center [364, 270] width 348 height 24
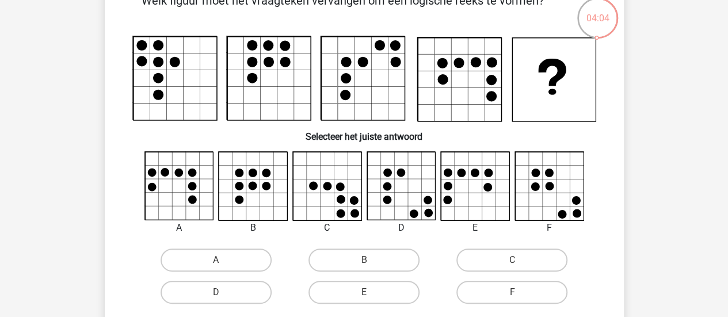
scroll to position [81, 0]
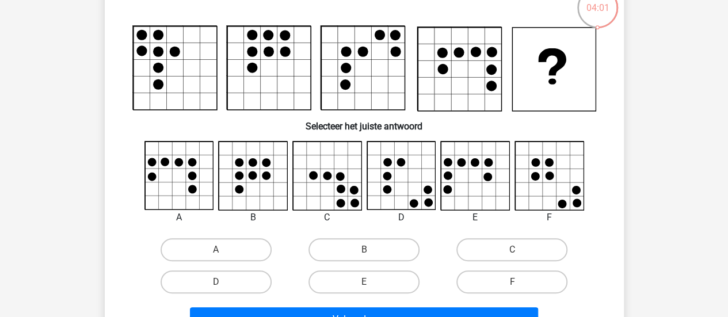
click at [496, 232] on div "A" at bounding box center [364, 219] width 483 height 157
click at [494, 240] on label "C" at bounding box center [512, 249] width 111 height 23
click at [512, 250] on input "C" at bounding box center [515, 253] width 7 height 7
radio input "true"
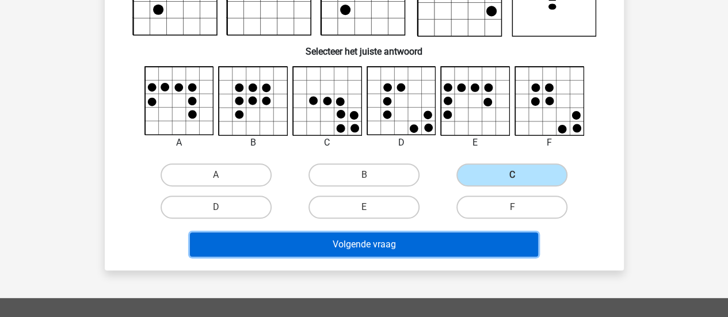
click at [377, 239] on button "Volgende vraag" at bounding box center [364, 245] width 348 height 24
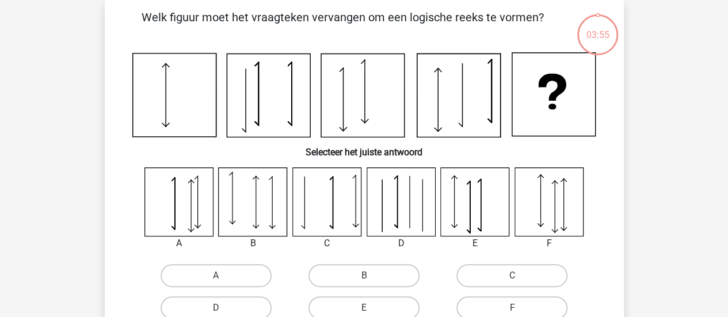
scroll to position [53, 0]
click at [385, 283] on label "B" at bounding box center [364, 276] width 111 height 23
click at [371, 283] on input "B" at bounding box center [367, 279] width 7 height 7
radio input "true"
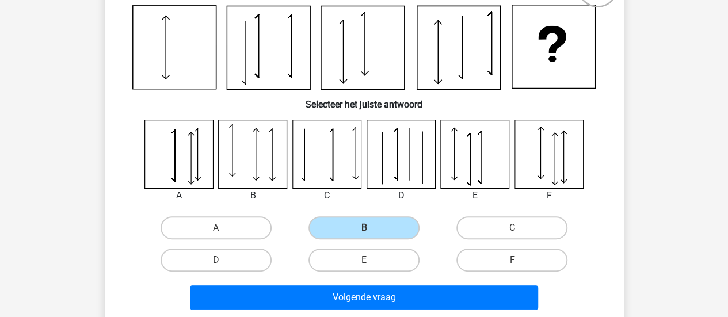
scroll to position [104, 0]
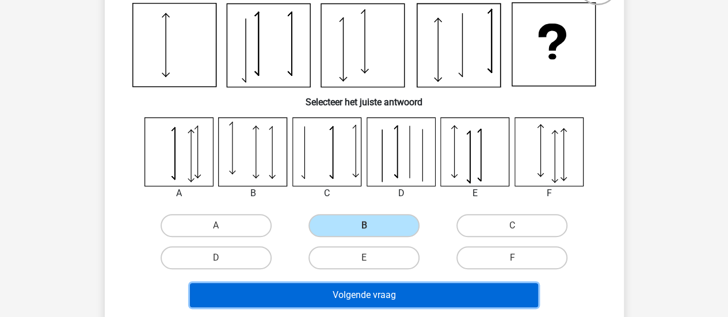
click at [410, 305] on button "Volgende vraag" at bounding box center [364, 295] width 348 height 24
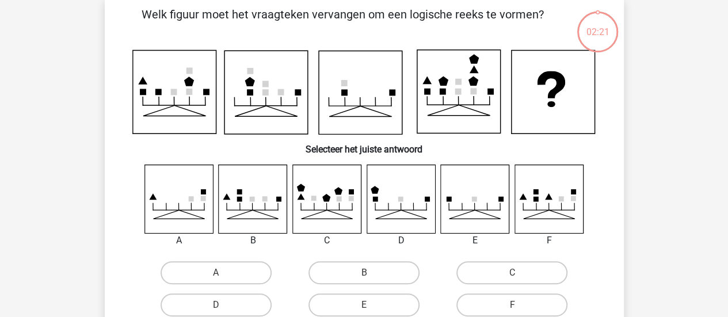
scroll to position [53, 0]
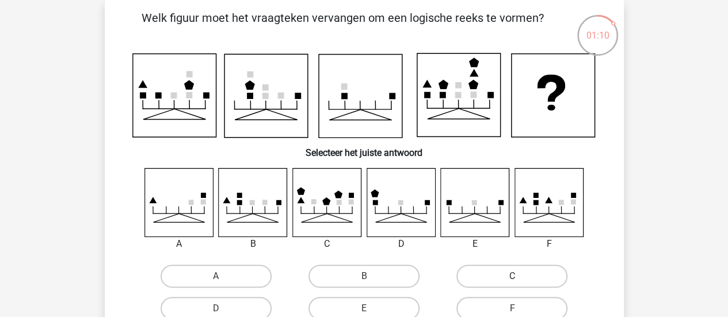
click at [504, 282] on label "C" at bounding box center [512, 276] width 111 height 23
click at [512, 282] on input "C" at bounding box center [515, 279] width 7 height 7
radio input "true"
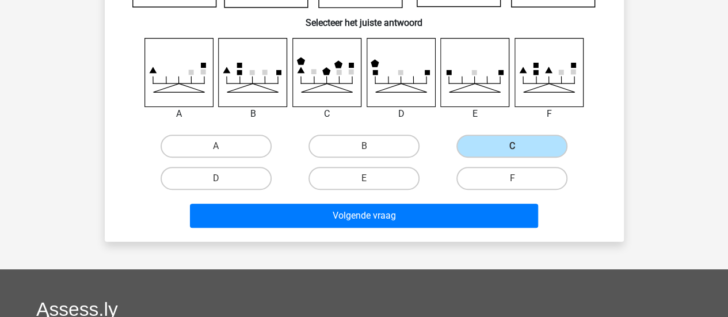
scroll to position [184, 0]
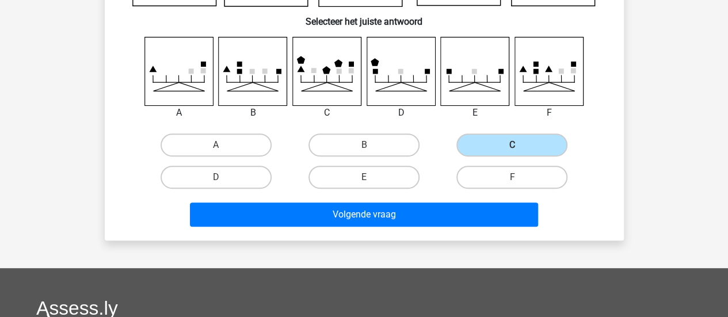
click at [347, 227] on div "Volgende vraag" at bounding box center [364, 217] width 445 height 29
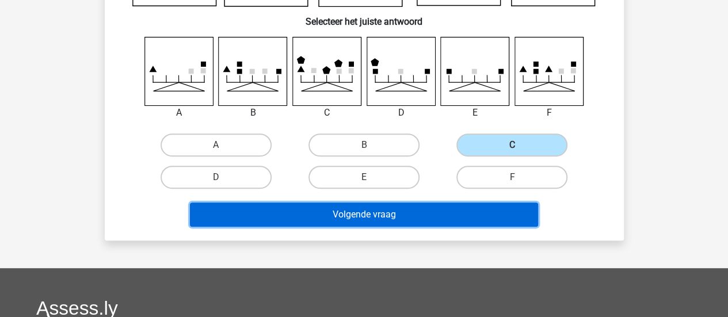
click at [341, 221] on button "Volgende vraag" at bounding box center [364, 215] width 348 height 24
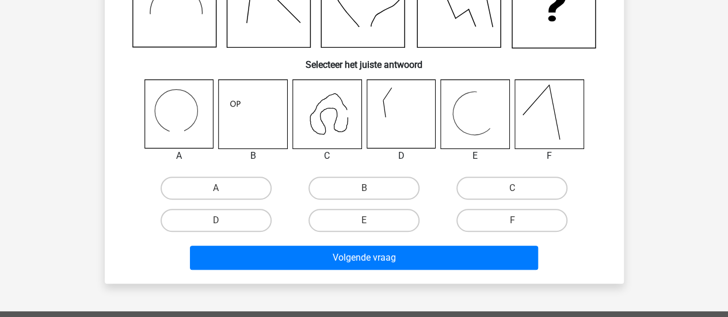
scroll to position [151, 0]
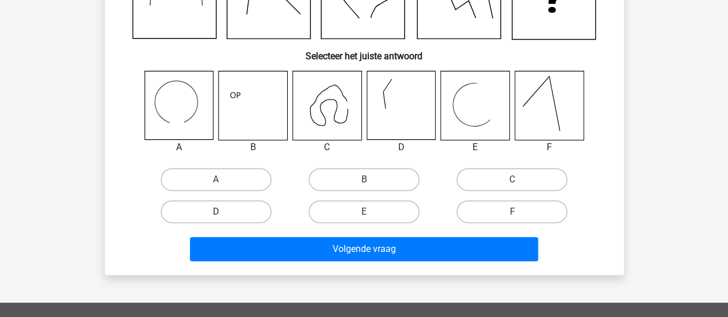
click at [233, 203] on label "D" at bounding box center [216, 211] width 111 height 23
click at [223, 212] on input "D" at bounding box center [219, 215] width 7 height 7
radio input "true"
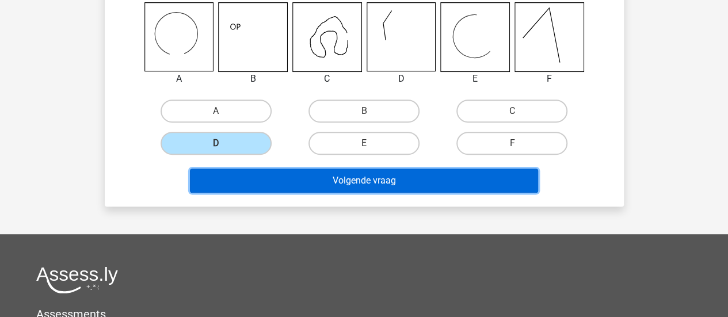
click at [360, 170] on button "Volgende vraag" at bounding box center [364, 181] width 348 height 24
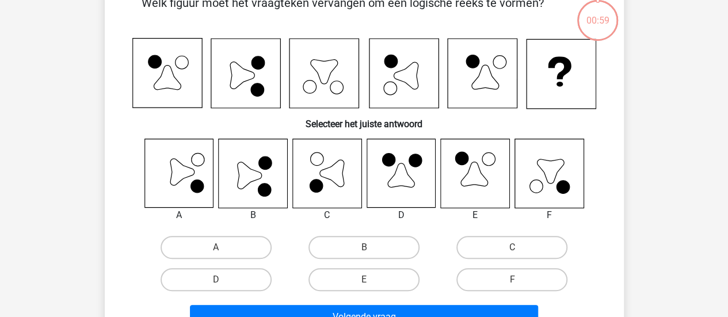
scroll to position [53, 0]
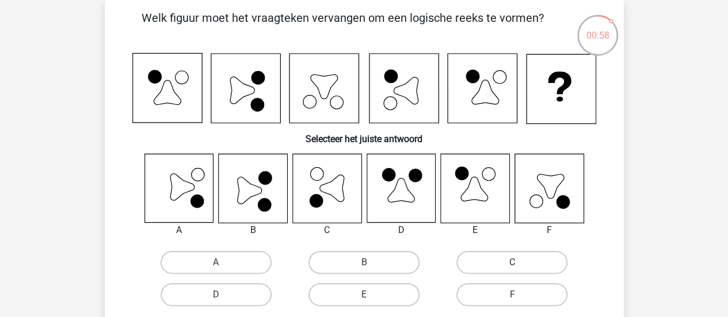
click at [515, 261] on label "C" at bounding box center [512, 262] width 111 height 23
click at [515, 263] on input "C" at bounding box center [515, 266] width 7 height 7
radio input "true"
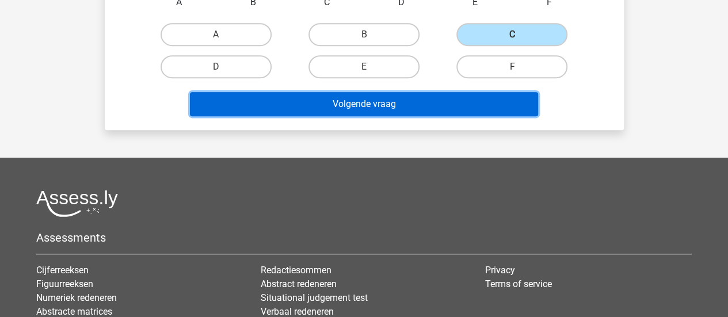
click at [353, 92] on button "Volgende vraag" at bounding box center [364, 104] width 348 height 24
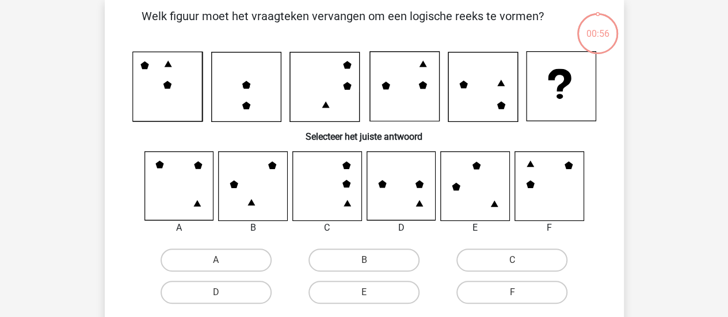
scroll to position [53, 0]
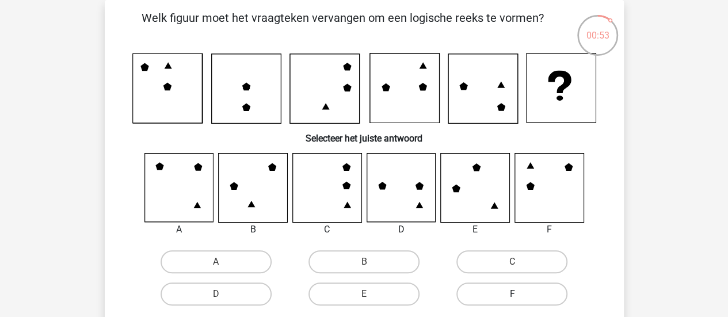
click at [488, 293] on label "F" at bounding box center [512, 294] width 111 height 23
click at [512, 294] on input "F" at bounding box center [515, 297] width 7 height 7
radio input "true"
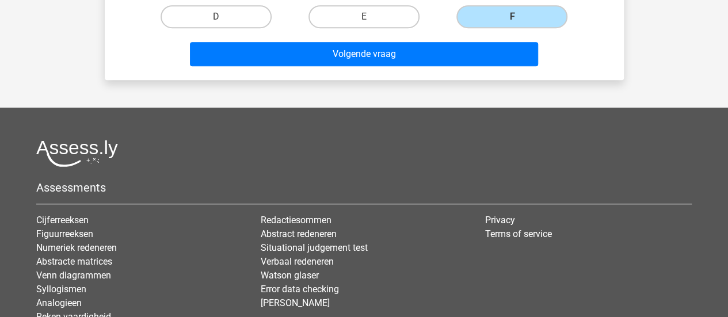
scroll to position [423, 0]
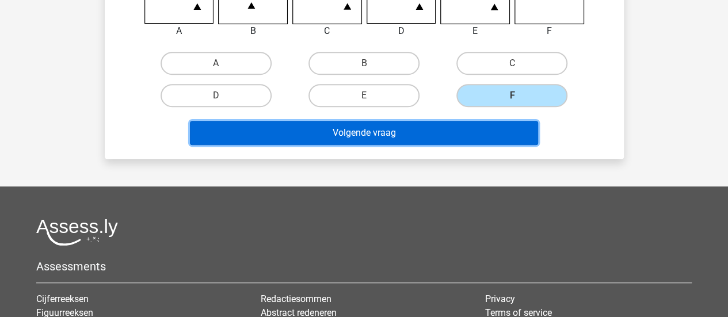
click at [438, 138] on button "Volgende vraag" at bounding box center [364, 133] width 348 height 24
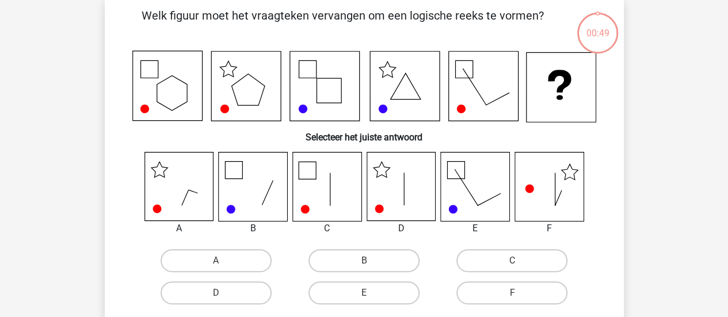
scroll to position [53, 0]
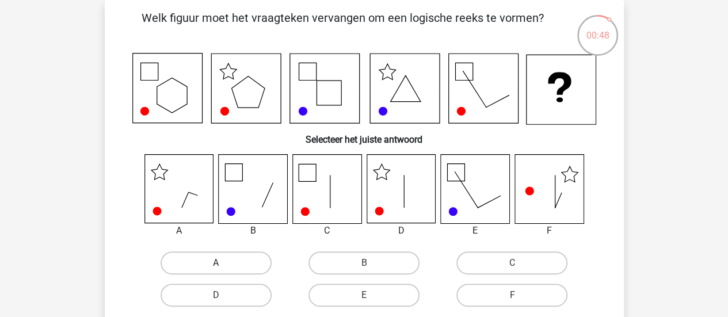
click at [231, 269] on label "A" at bounding box center [216, 263] width 111 height 23
click at [223, 269] on input "A" at bounding box center [219, 266] width 7 height 7
radio input "true"
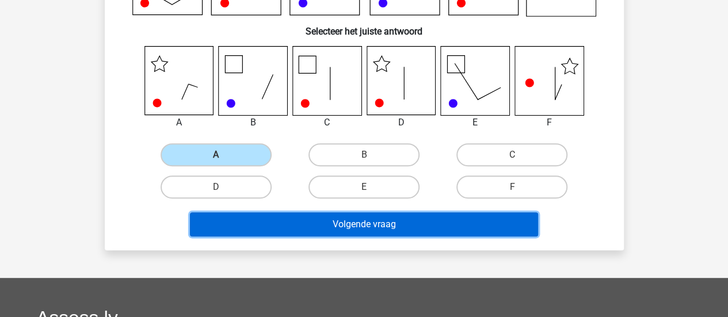
click at [507, 215] on button "Volgende vraag" at bounding box center [364, 224] width 348 height 24
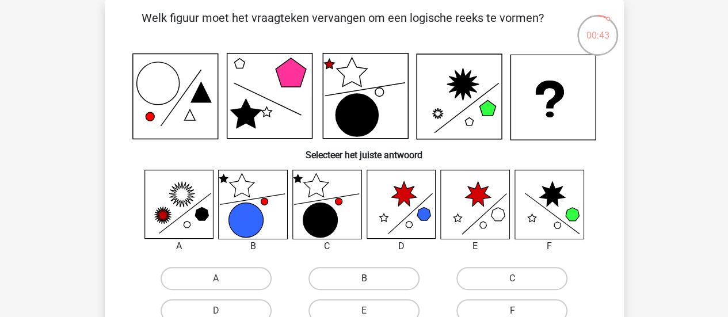
click at [380, 275] on label "B" at bounding box center [364, 278] width 111 height 23
click at [371, 279] on input "B" at bounding box center [367, 282] width 7 height 7
radio input "true"
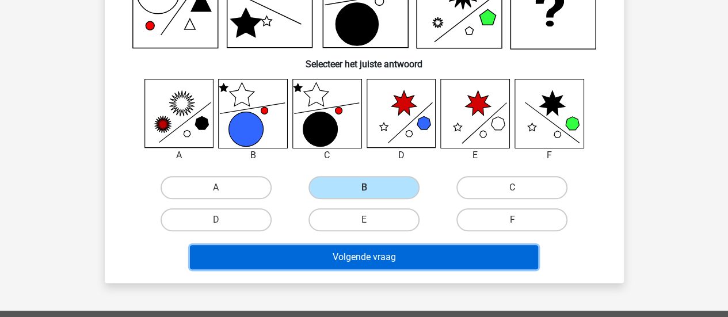
click at [415, 264] on button "Volgende vraag" at bounding box center [364, 257] width 348 height 24
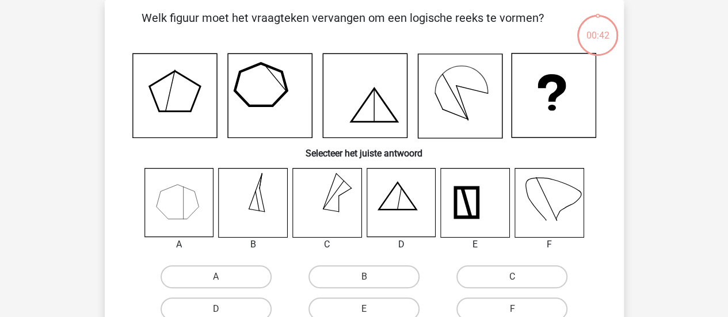
click at [374, 297] on div "E" at bounding box center [364, 309] width 148 height 32
click at [371, 305] on label "E" at bounding box center [364, 309] width 111 height 23
click at [371, 309] on input "E" at bounding box center [367, 312] width 7 height 7
radio input "true"
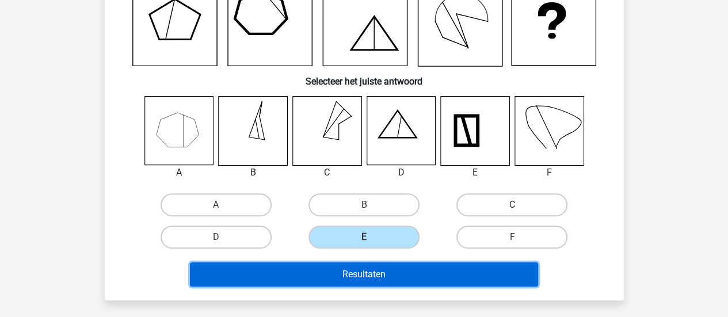
click at [434, 278] on button "Resultaten" at bounding box center [364, 275] width 348 height 24
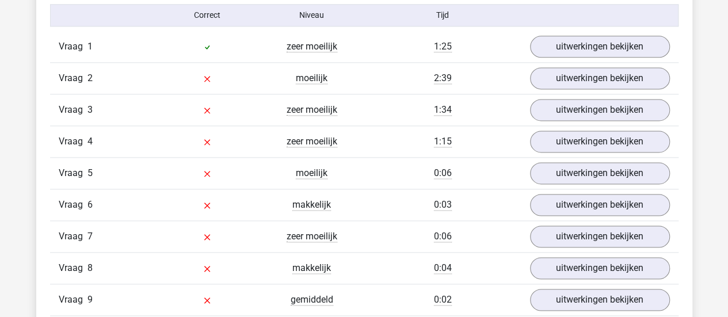
scroll to position [742, 0]
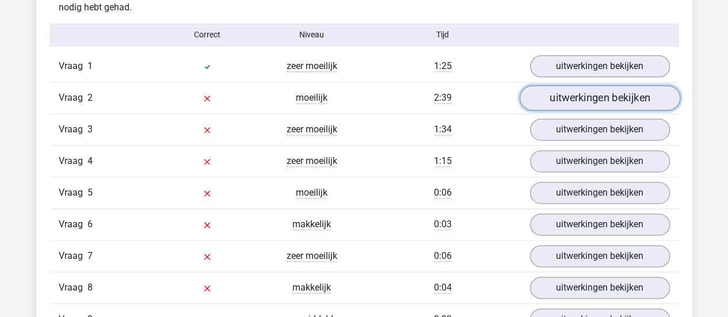
click at [656, 93] on link "uitwerkingen bekijken" at bounding box center [599, 97] width 161 height 25
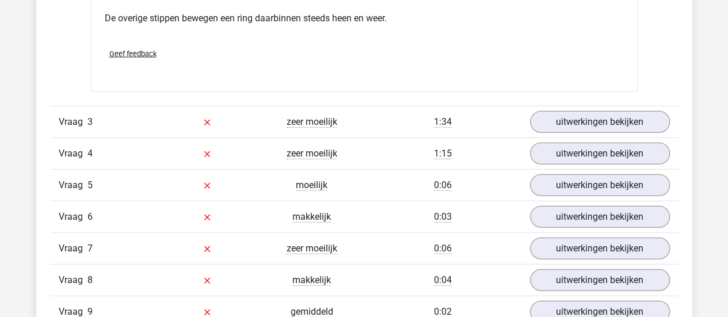
scroll to position [1412, 0]
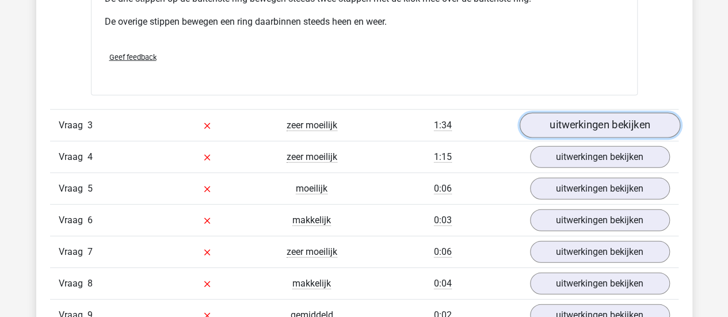
click at [633, 119] on link "uitwerkingen bekijken" at bounding box center [599, 125] width 161 height 25
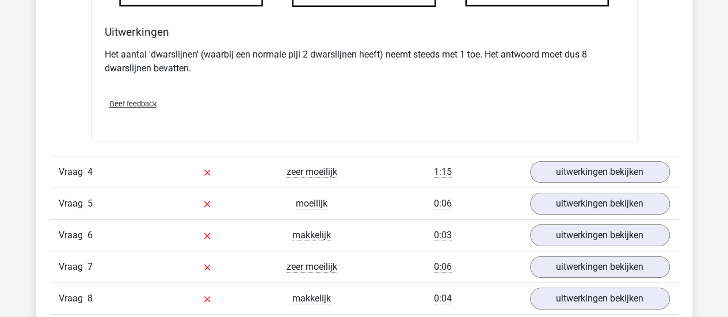
scroll to position [2088, 0]
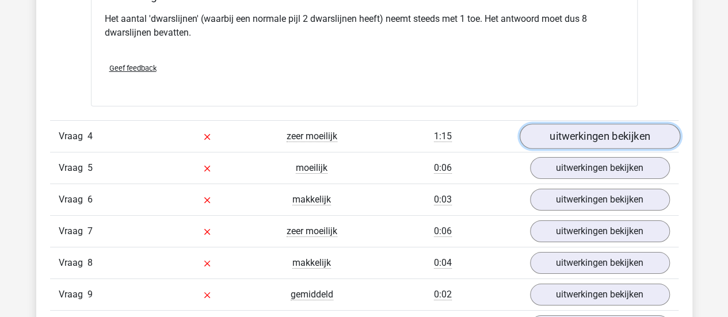
click at [584, 135] on link "uitwerkingen bekijken" at bounding box center [599, 136] width 161 height 25
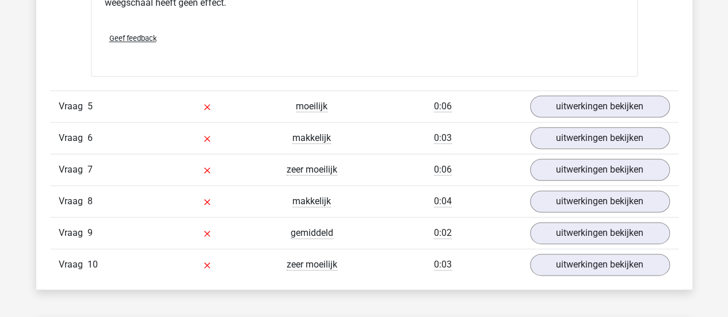
scroll to position [2814, 0]
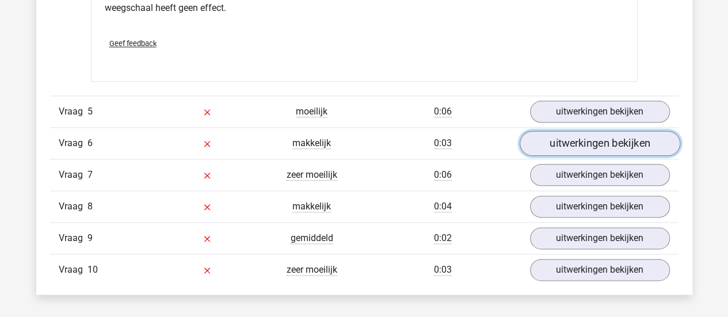
click at [590, 131] on link "uitwerkingen bekijken" at bounding box center [599, 143] width 161 height 25
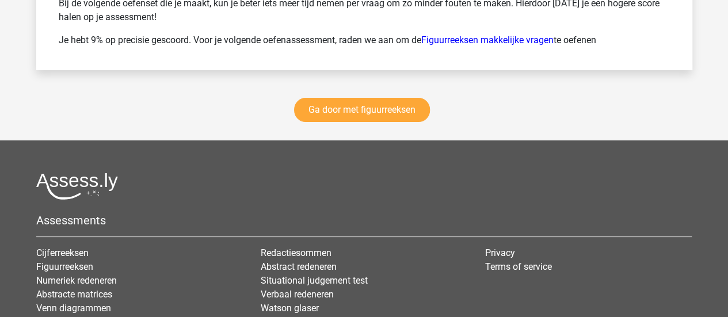
scroll to position [4376, 0]
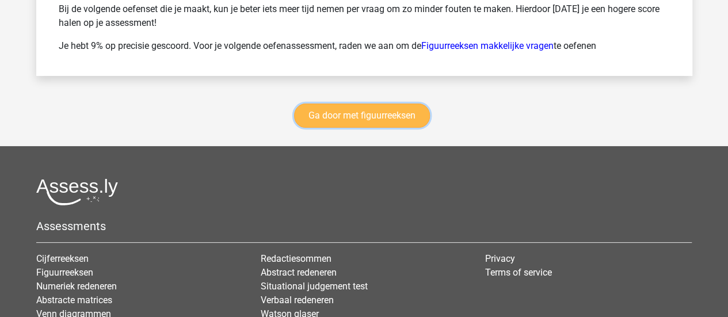
click at [413, 117] on link "Ga door met figuurreeksen" at bounding box center [362, 116] width 136 height 24
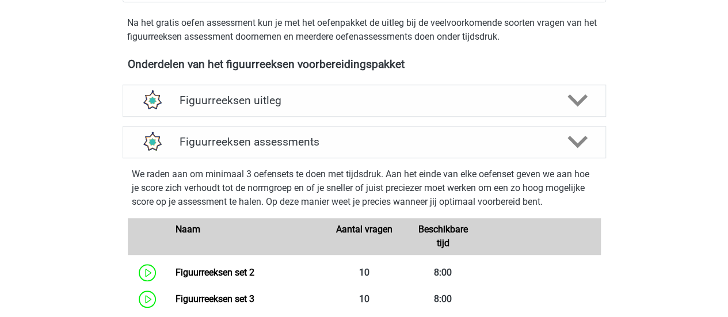
scroll to position [377, 0]
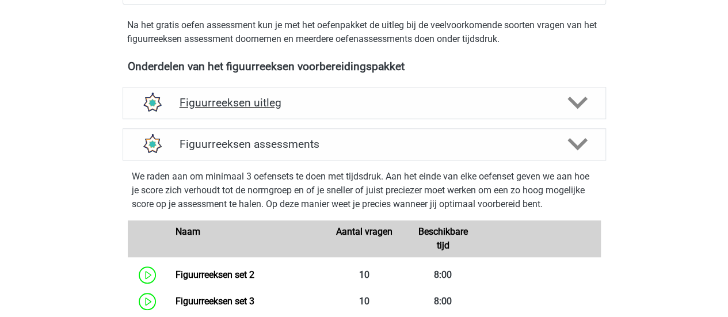
click at [592, 108] on div at bounding box center [576, 103] width 39 height 20
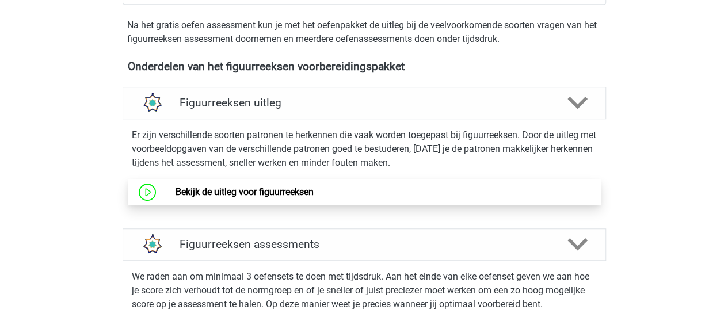
click at [204, 197] on link "Bekijk de uitleg voor figuurreeksen" at bounding box center [245, 192] width 138 height 11
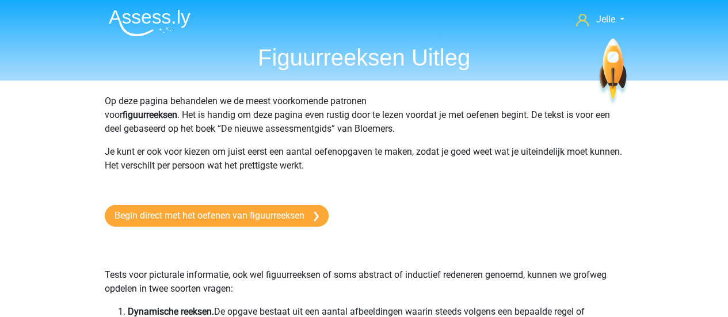
scroll to position [30, 0]
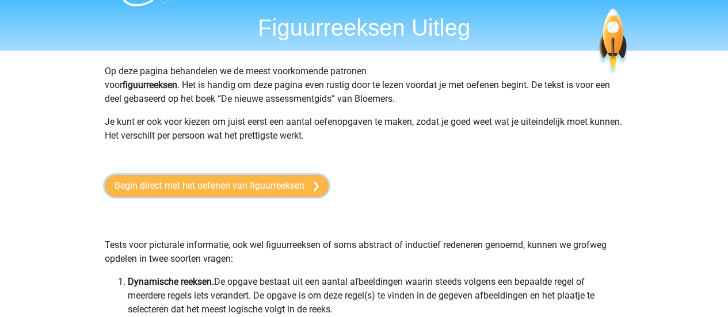
click at [254, 190] on link "Begin direct met het oefenen van figuurreeksen" at bounding box center [217, 186] width 224 height 22
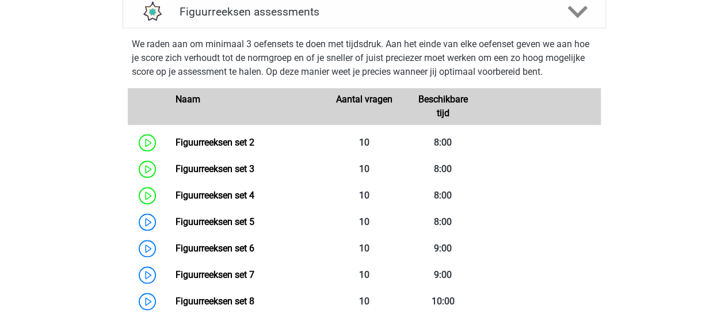
scroll to position [544, 0]
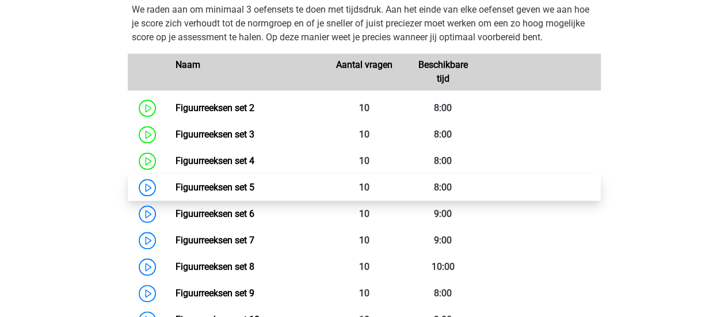
click at [176, 183] on link "Figuurreeksen set 5" at bounding box center [215, 187] width 79 height 11
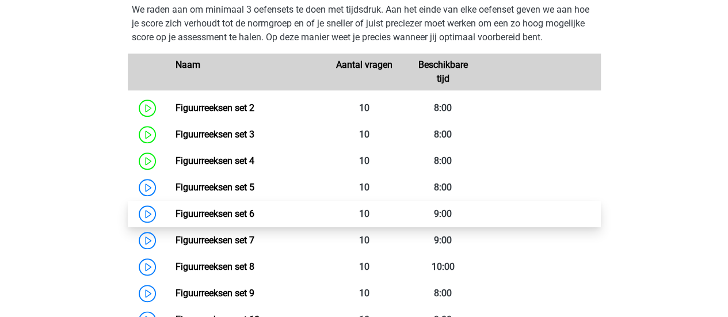
click at [176, 213] on link "Figuurreeksen set 6" at bounding box center [215, 213] width 79 height 11
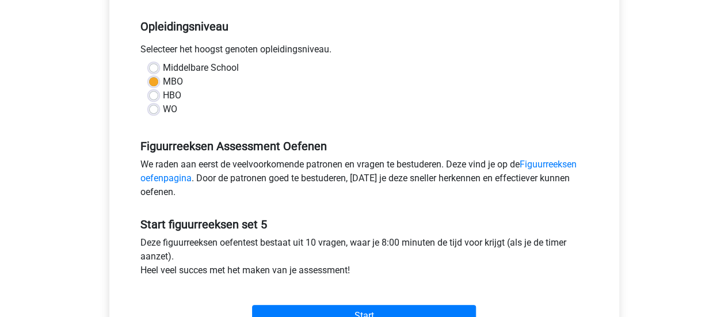
scroll to position [254, 0]
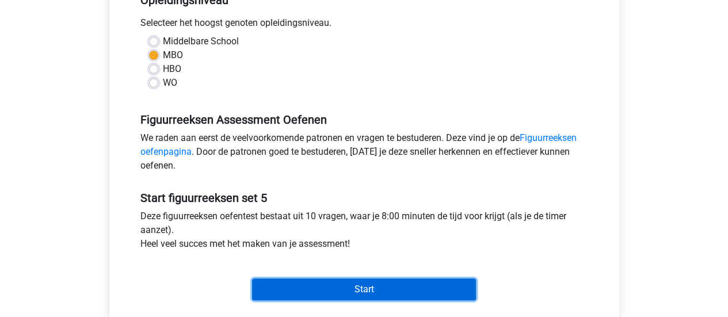
click at [299, 282] on input "Start" at bounding box center [364, 290] width 224 height 22
click at [332, 286] on input "Start" at bounding box center [364, 290] width 224 height 22
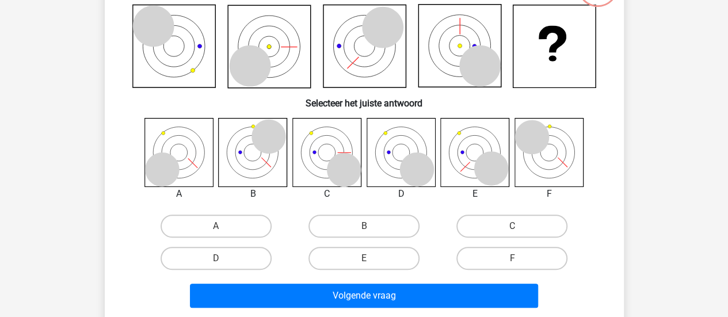
scroll to position [100, 0]
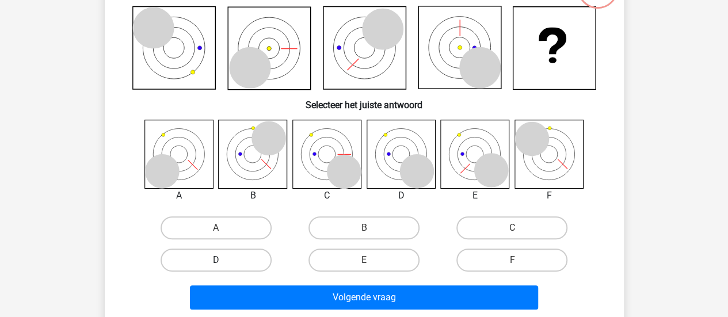
click at [197, 270] on label "D" at bounding box center [216, 260] width 111 height 23
click at [216, 268] on input "D" at bounding box center [219, 263] width 7 height 7
radio input "true"
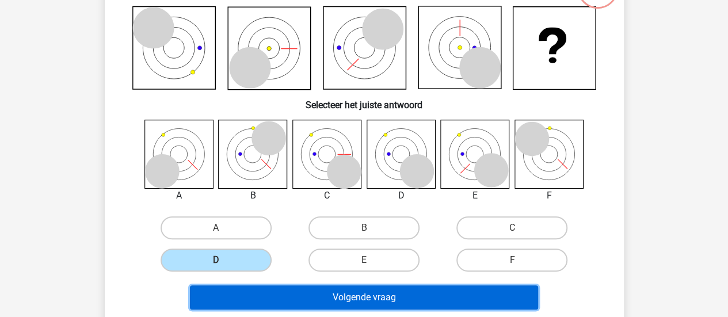
click at [214, 286] on button "Volgende vraag" at bounding box center [364, 298] width 348 height 24
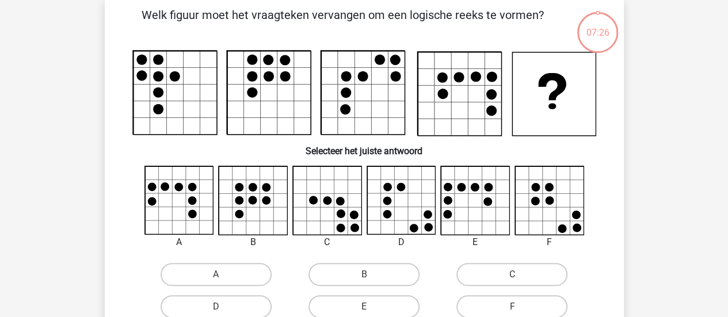
scroll to position [53, 0]
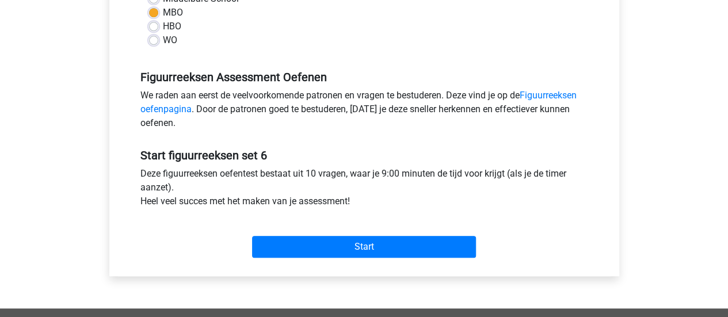
scroll to position [320, 0]
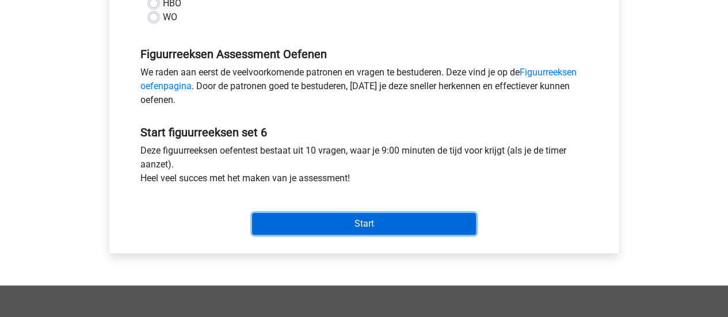
click at [287, 218] on input "Start" at bounding box center [364, 224] width 224 height 22
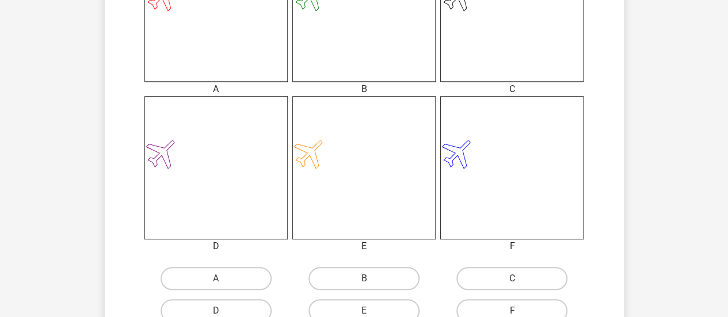
scroll to position [400, 0]
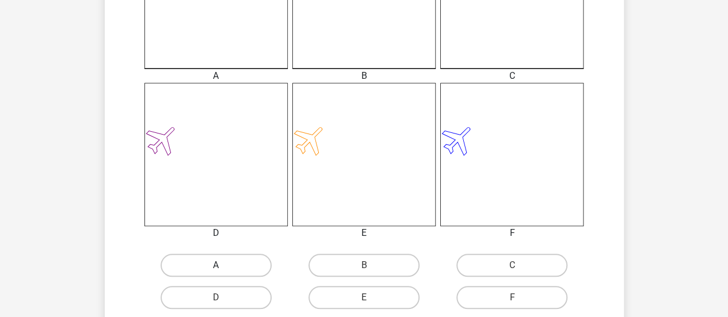
click at [227, 261] on label "A" at bounding box center [216, 265] width 111 height 23
click at [223, 265] on input "A" at bounding box center [219, 268] width 7 height 7
radio input "true"
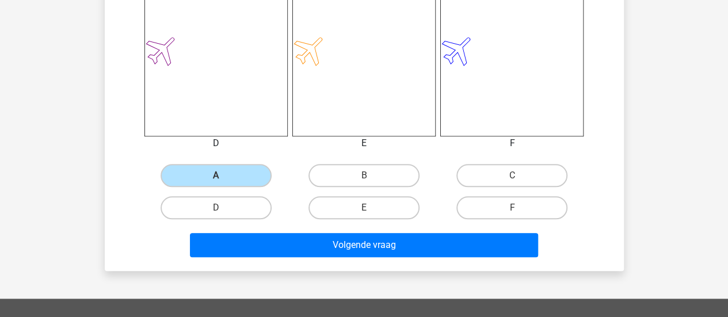
scroll to position [524, 0]
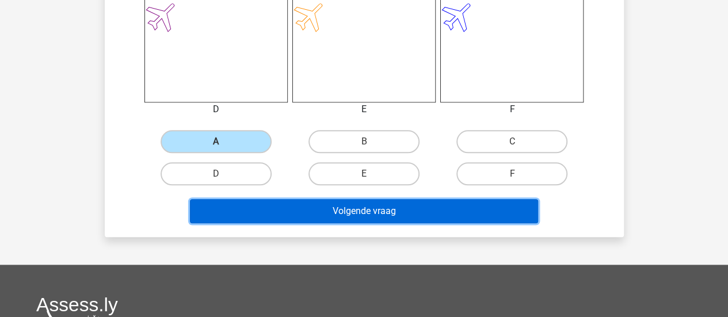
click at [405, 216] on button "Volgende vraag" at bounding box center [364, 211] width 348 height 24
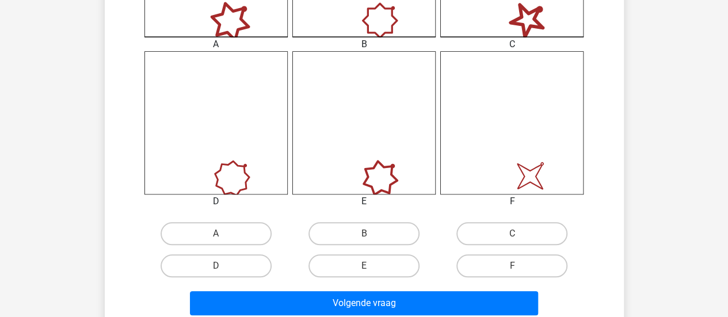
scroll to position [433, 0]
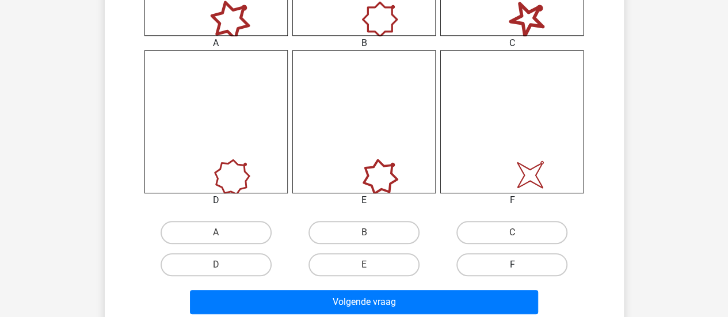
click at [504, 261] on label "F" at bounding box center [512, 264] width 111 height 23
click at [512, 265] on input "F" at bounding box center [515, 268] width 7 height 7
radio input "true"
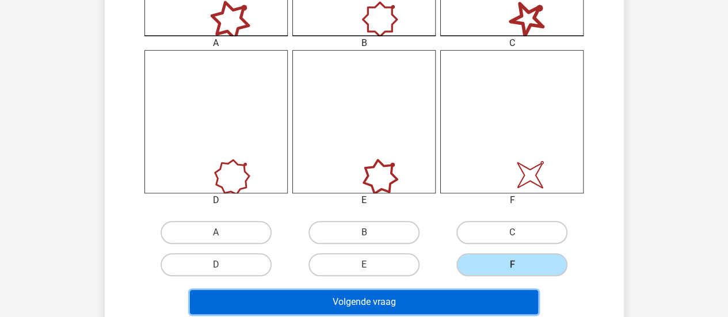
click at [468, 307] on button "Volgende vraag" at bounding box center [364, 302] width 348 height 24
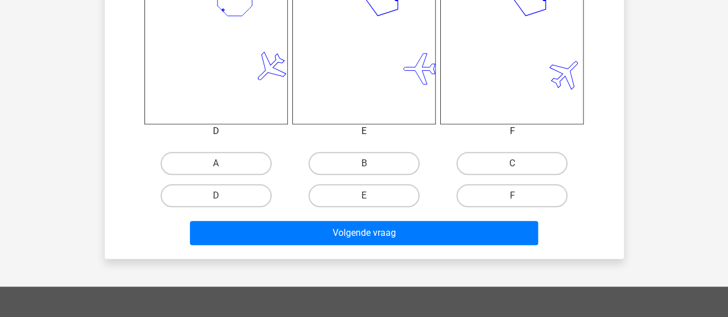
scroll to position [503, 0]
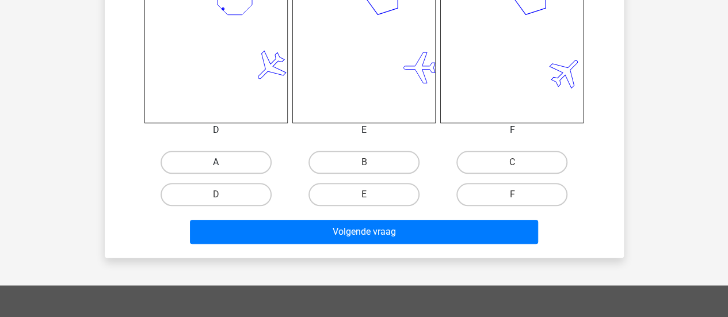
click at [196, 160] on label "A" at bounding box center [216, 162] width 111 height 23
click at [216, 162] on input "A" at bounding box center [219, 165] width 7 height 7
radio input "true"
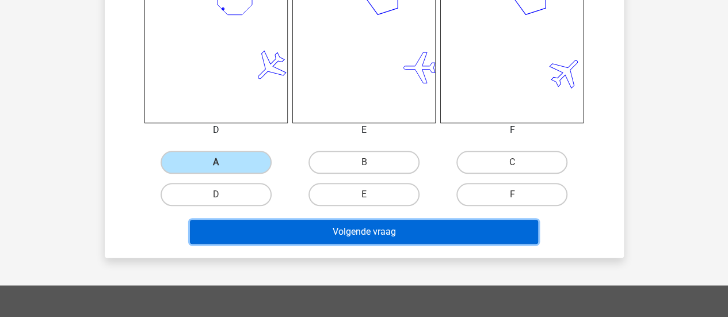
click at [208, 231] on button "Volgende vraag" at bounding box center [364, 232] width 348 height 24
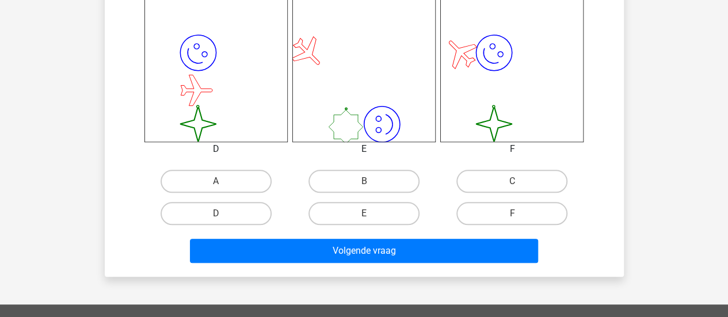
scroll to position [486, 0]
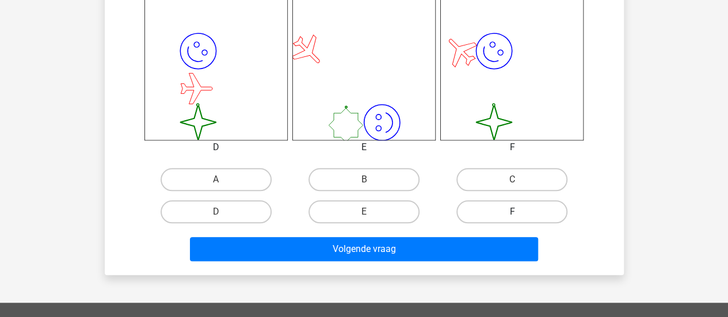
click at [533, 206] on label "F" at bounding box center [512, 211] width 111 height 23
click at [520, 212] on input "F" at bounding box center [515, 215] width 7 height 7
radio input "true"
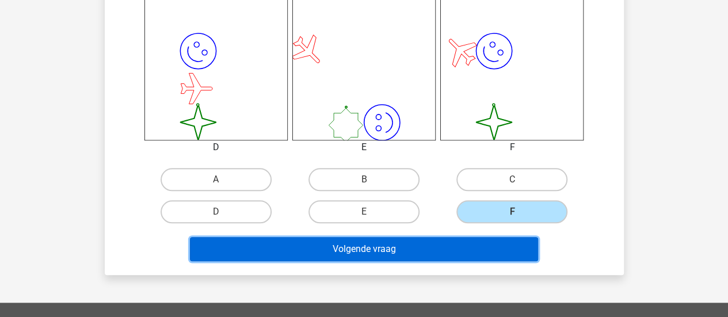
click at [485, 250] on button "Volgende vraag" at bounding box center [364, 249] width 348 height 24
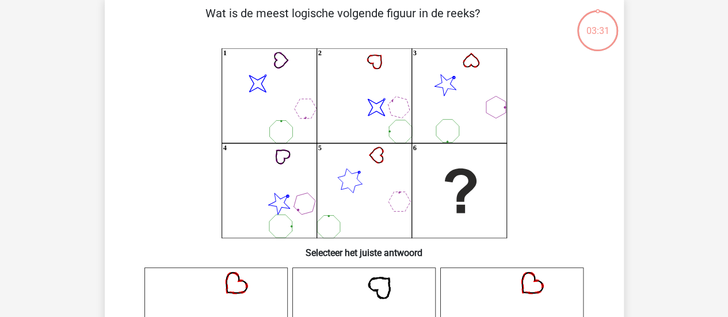
scroll to position [53, 0]
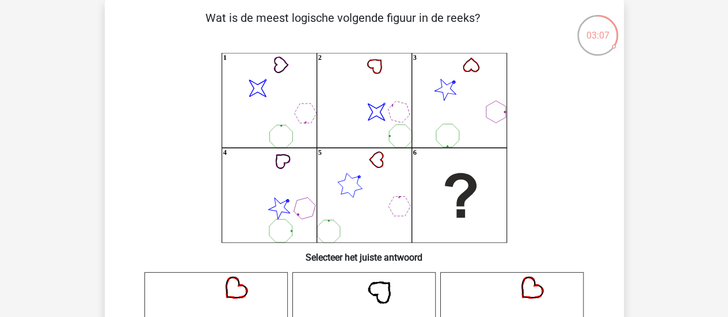
drag, startPoint x: 732, startPoint y: 195, endPoint x: 725, endPoint y: 279, distance: 84.3
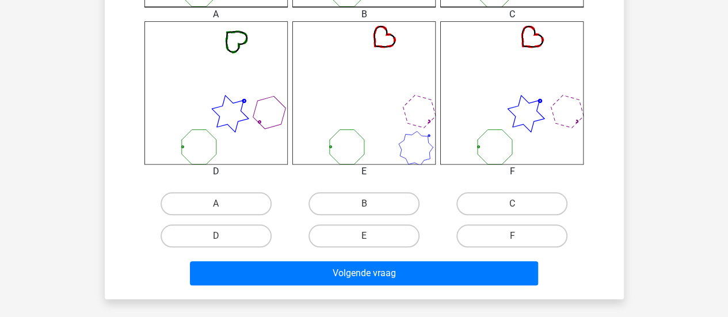
scroll to position [530, 0]
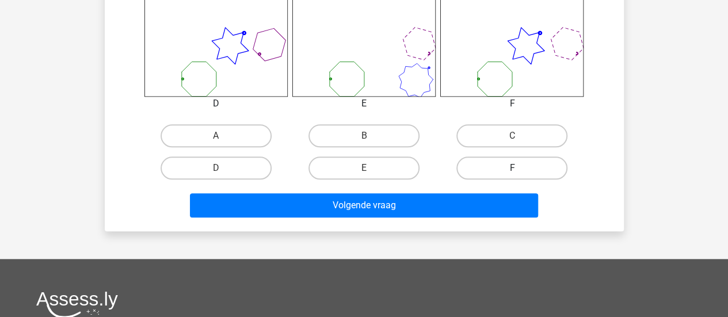
click at [459, 168] on label "F" at bounding box center [512, 168] width 111 height 23
click at [512, 168] on input "F" at bounding box center [515, 171] width 7 height 7
radio input "true"
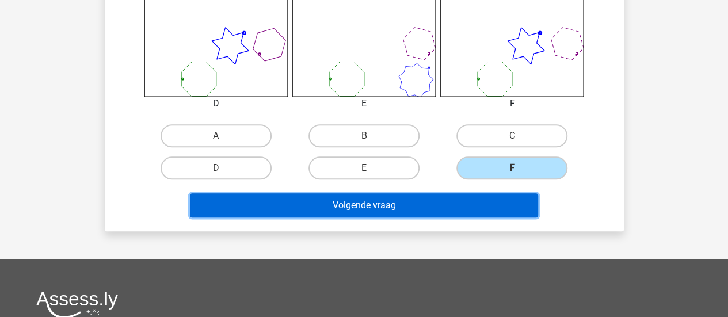
click at [446, 211] on button "Volgende vraag" at bounding box center [364, 205] width 348 height 24
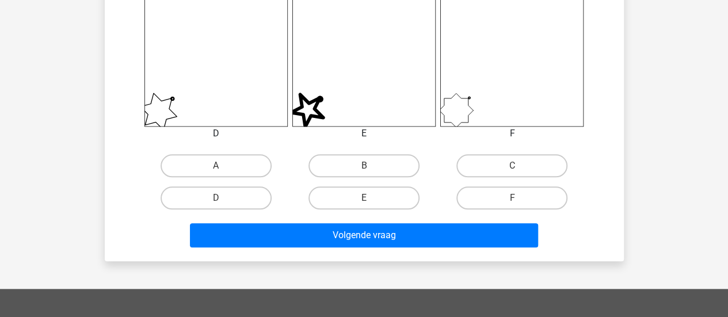
scroll to position [514, 0]
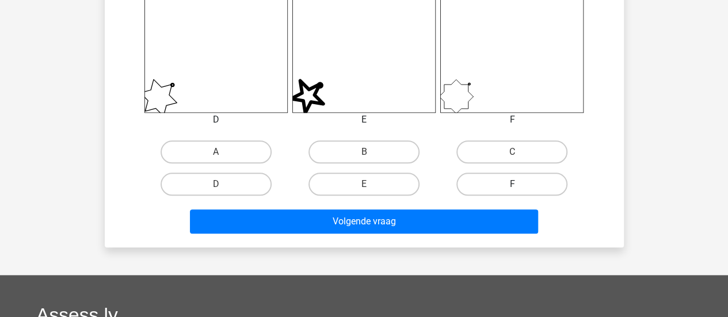
click at [531, 185] on label "F" at bounding box center [512, 184] width 111 height 23
click at [520, 185] on input "F" at bounding box center [515, 187] width 7 height 7
radio input "true"
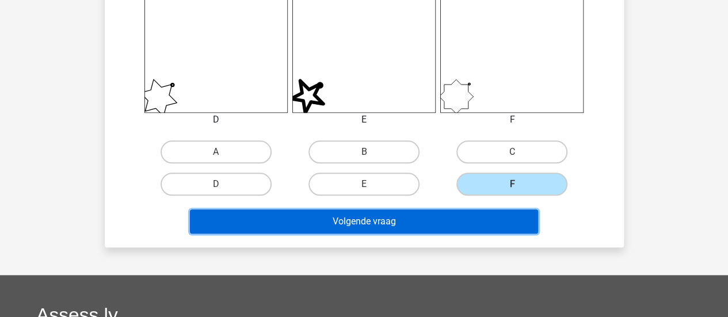
click at [500, 216] on button "Volgende vraag" at bounding box center [364, 222] width 348 height 24
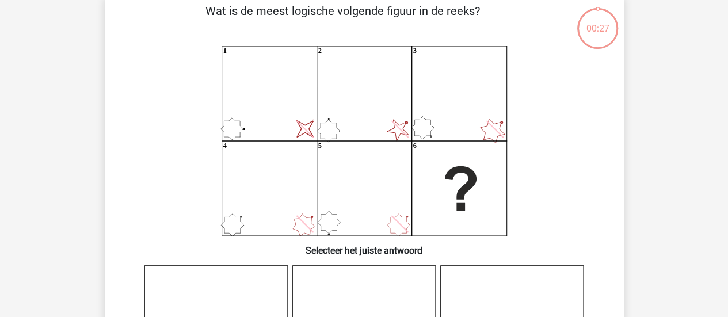
scroll to position [53, 0]
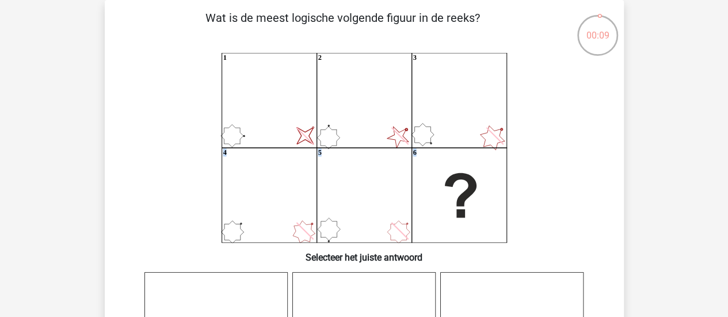
drag, startPoint x: 717, startPoint y: 79, endPoint x: 716, endPoint y: 112, distance: 32.8
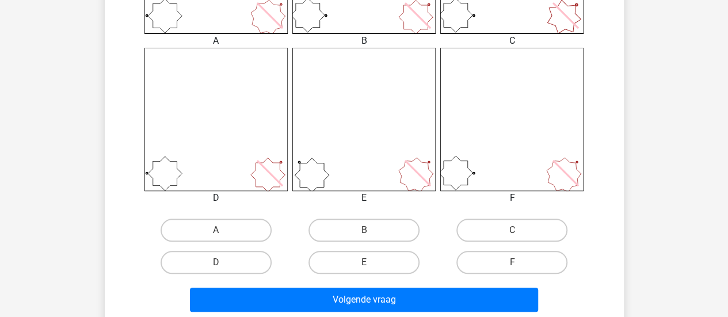
scroll to position [442, 0]
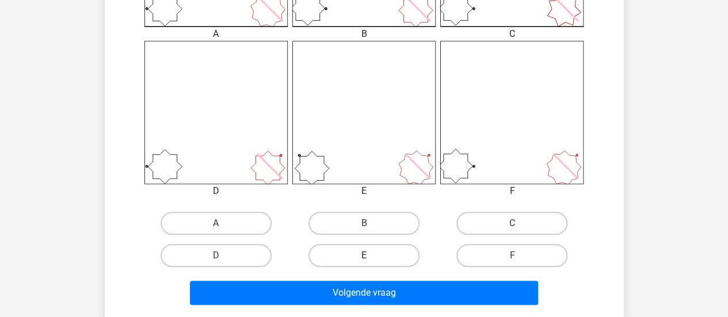
click at [383, 257] on label "E" at bounding box center [364, 255] width 111 height 23
click at [371, 257] on input "E" at bounding box center [367, 259] width 7 height 7
radio input "true"
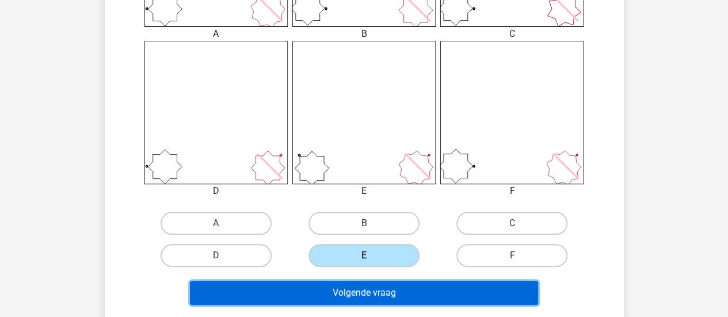
click at [382, 290] on button "Volgende vraag" at bounding box center [364, 293] width 348 height 24
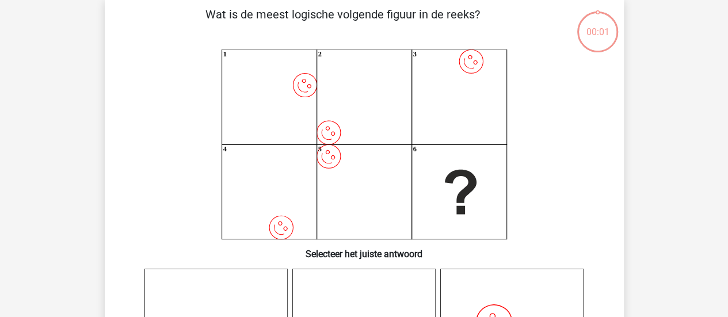
scroll to position [53, 0]
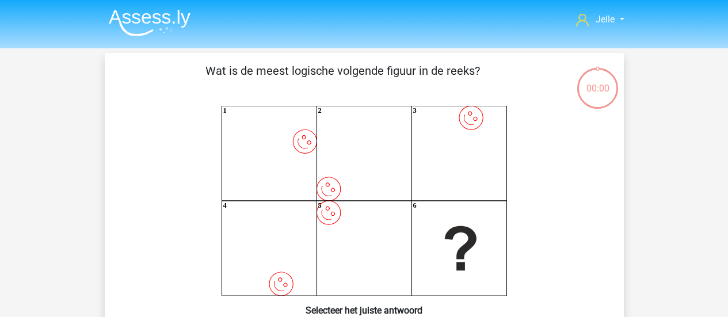
scroll to position [53, 0]
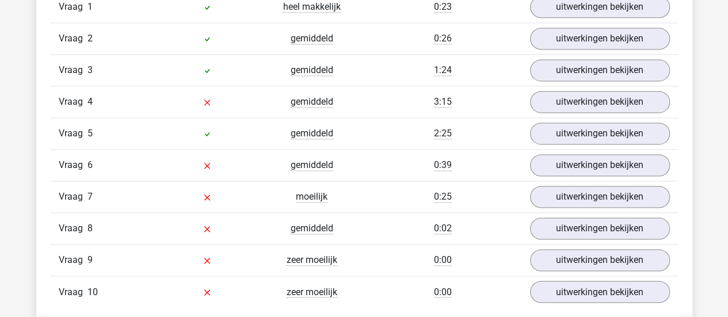
scroll to position [796, 0]
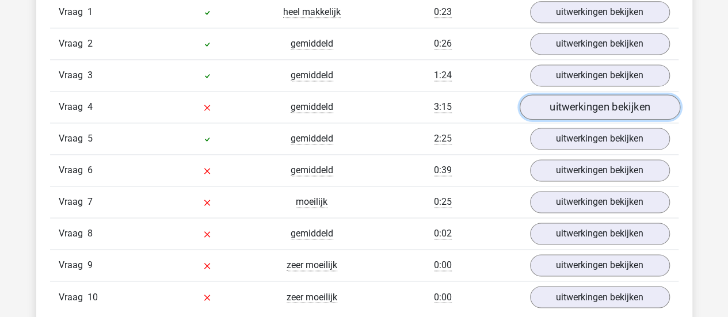
click at [639, 108] on link "uitwerkingen bekijken" at bounding box center [599, 106] width 161 height 25
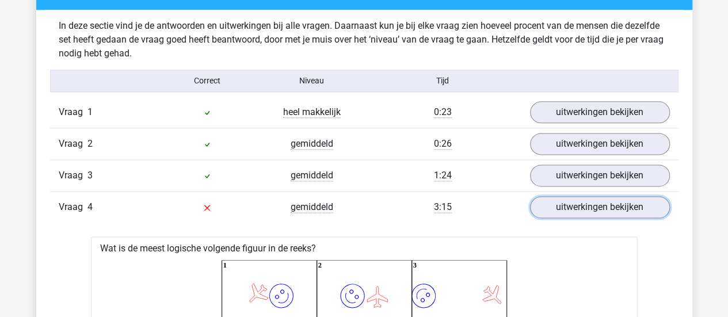
scroll to position [692, 0]
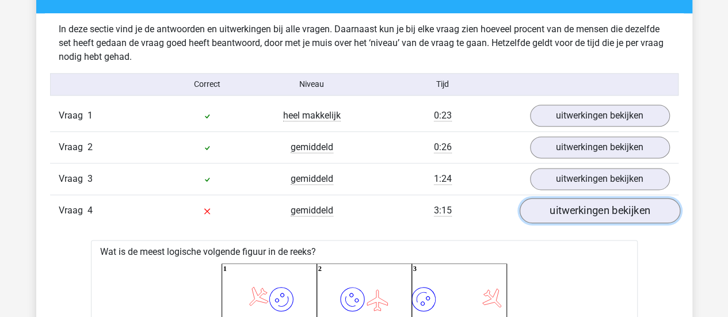
click at [597, 210] on link "uitwerkingen bekijken" at bounding box center [599, 210] width 161 height 25
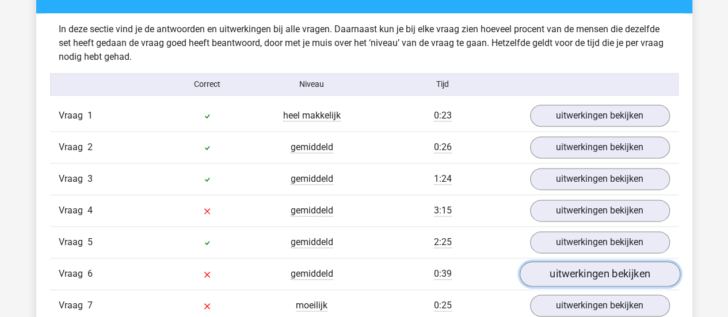
click at [582, 264] on link "uitwerkingen bekijken" at bounding box center [599, 273] width 161 height 25
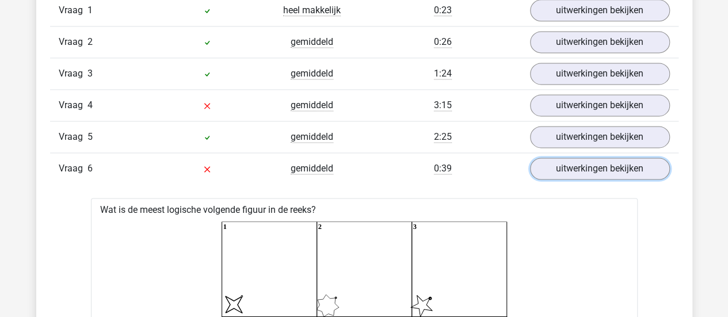
scroll to position [756, 0]
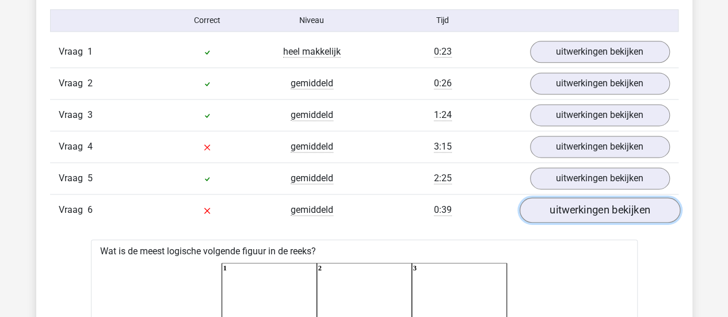
click at [626, 210] on link "uitwerkingen bekijken" at bounding box center [599, 209] width 161 height 25
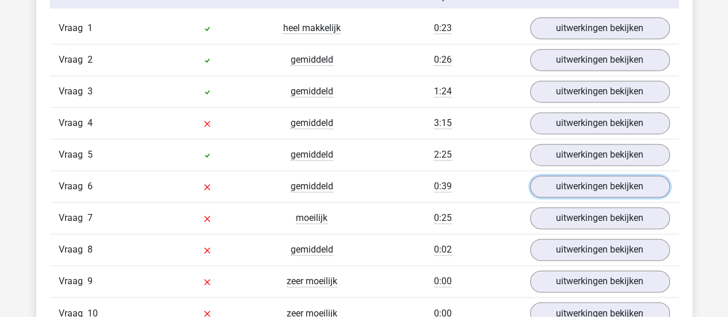
scroll to position [796, 0]
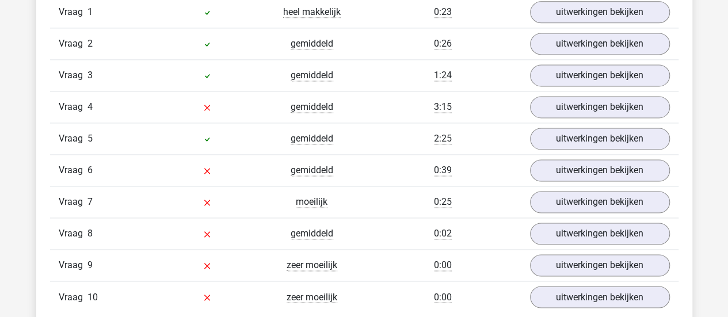
click at [586, 209] on div "Vraag 7 moeilijk 0:25 uitwerkingen bekijken" at bounding box center [364, 202] width 629 height 32
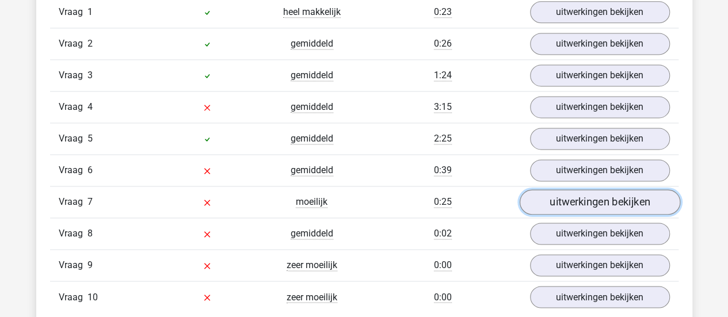
click at [586, 204] on link "uitwerkingen bekijken" at bounding box center [599, 201] width 161 height 25
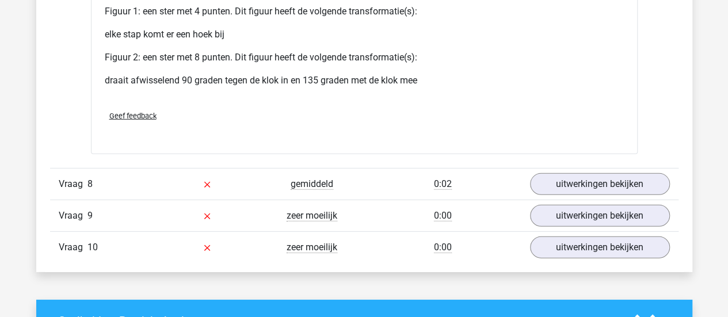
scroll to position [1673, 0]
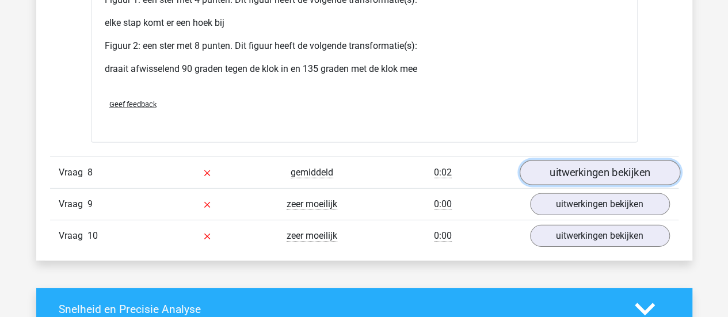
click at [646, 176] on link "uitwerkingen bekijken" at bounding box center [599, 172] width 161 height 25
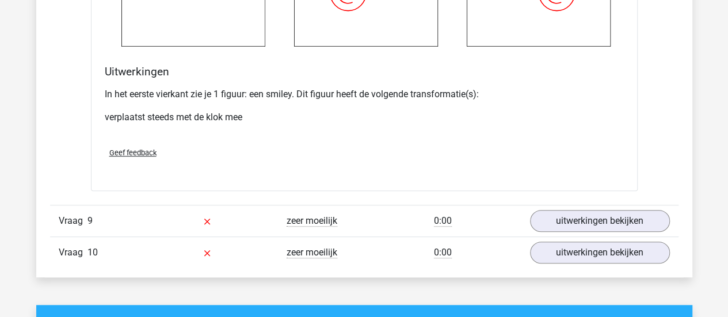
scroll to position [2423, 0]
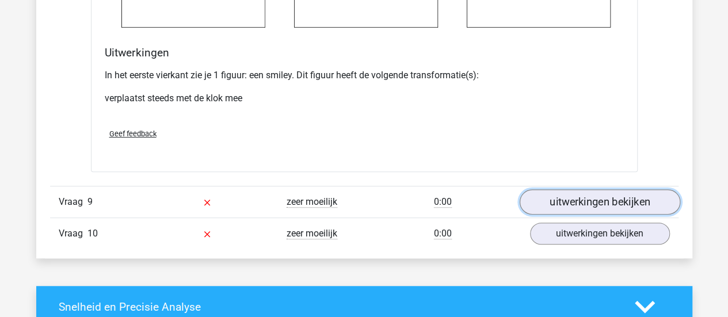
click at [616, 204] on link "uitwerkingen bekijken" at bounding box center [599, 202] width 161 height 25
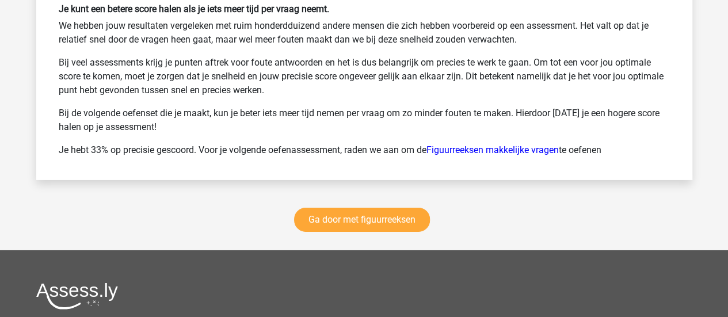
scroll to position [4063, 0]
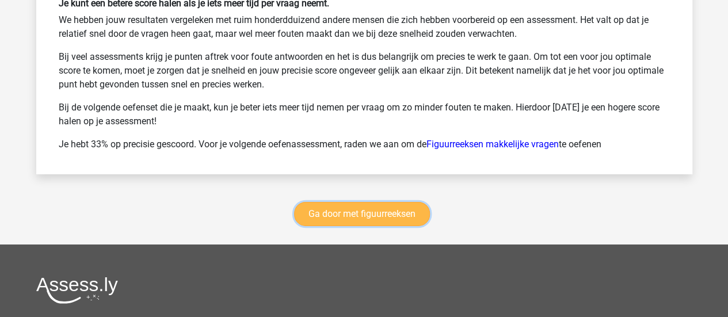
click at [403, 207] on link "Ga door met figuurreeksen" at bounding box center [362, 214] width 136 height 24
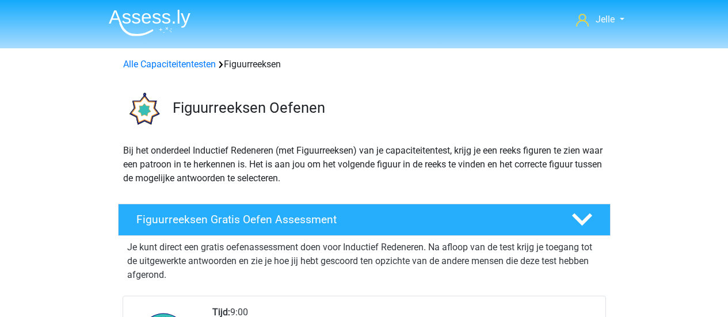
scroll to position [499, 0]
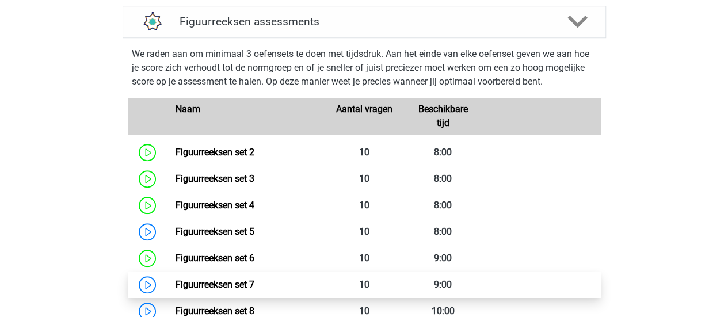
click at [176, 285] on link "Figuurreeksen set 7" at bounding box center [215, 284] width 79 height 11
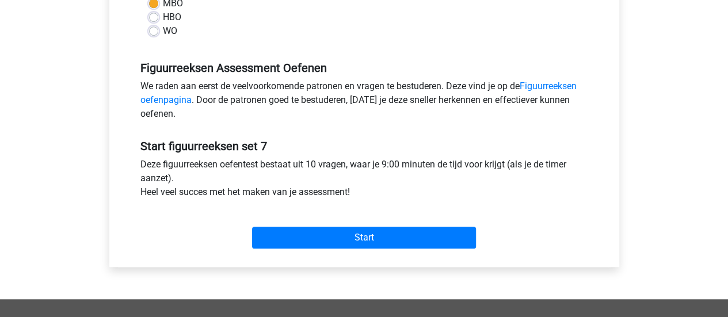
scroll to position [306, 0]
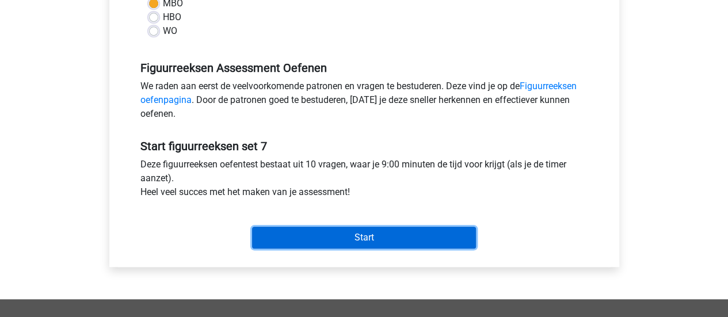
click at [272, 230] on input "Start" at bounding box center [364, 238] width 224 height 22
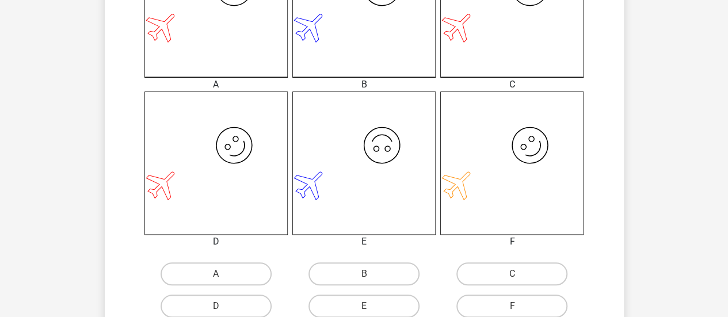
scroll to position [448, 0]
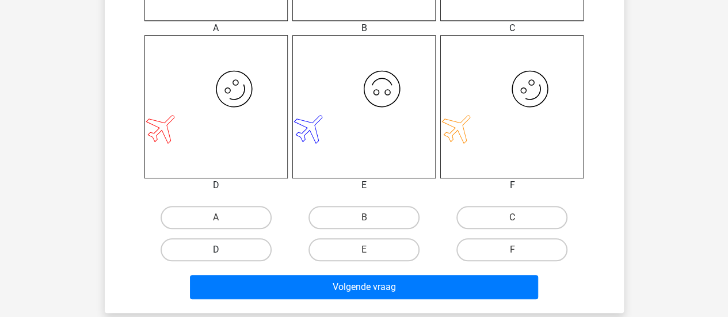
click at [225, 244] on label "D" at bounding box center [216, 249] width 111 height 23
click at [223, 250] on input "D" at bounding box center [219, 253] width 7 height 7
radio input "true"
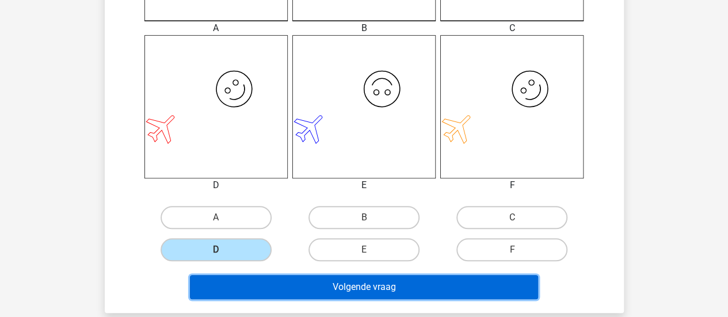
click at [256, 290] on button "Volgende vraag" at bounding box center [364, 287] width 348 height 24
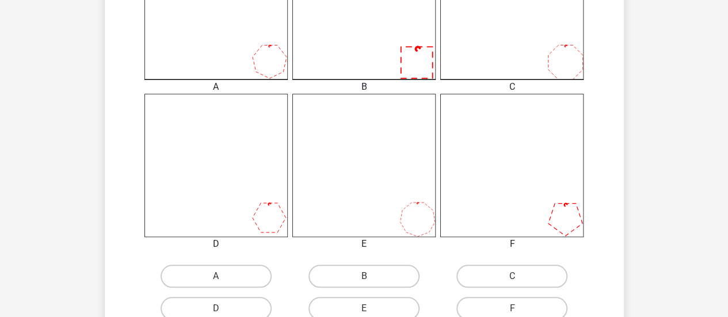
scroll to position [394, 0]
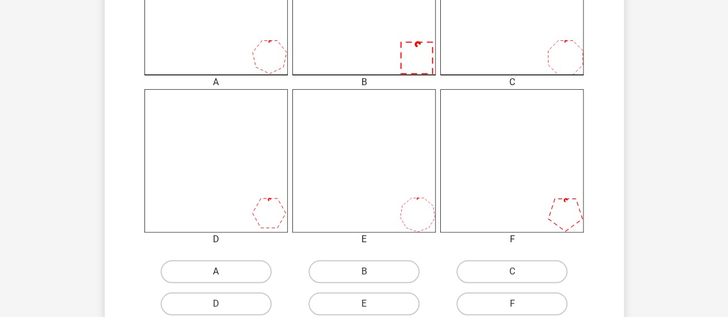
click at [216, 269] on label "A" at bounding box center [216, 271] width 111 height 23
click at [216, 272] on input "A" at bounding box center [219, 275] width 7 height 7
radio input "true"
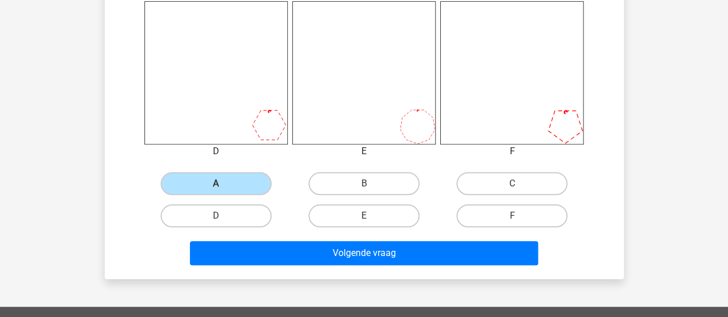
scroll to position [485, 0]
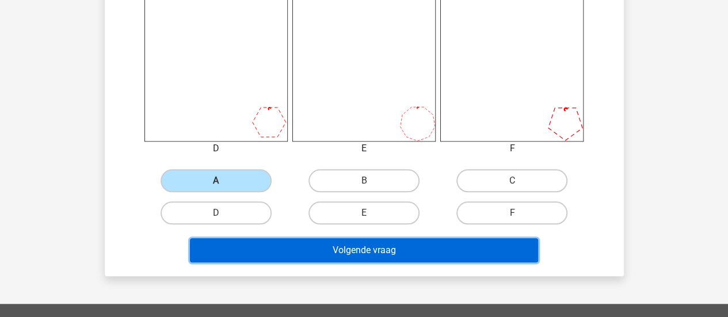
click at [345, 240] on button "Volgende vraag" at bounding box center [364, 250] width 348 height 24
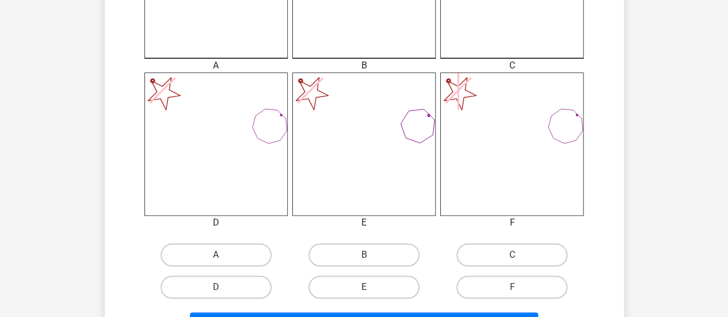
scroll to position [419, 0]
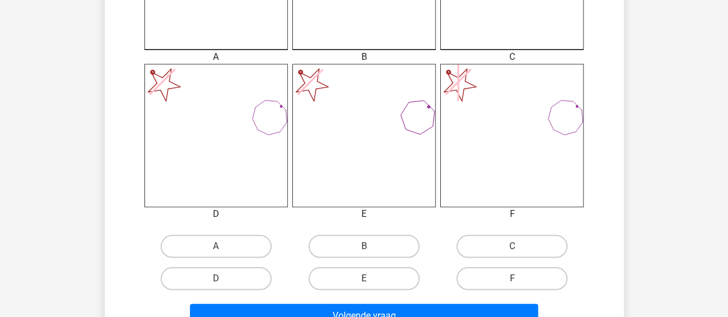
click at [206, 263] on div "D" at bounding box center [216, 279] width 148 height 32
click at [206, 269] on label "D" at bounding box center [216, 278] width 111 height 23
click at [216, 279] on input "D" at bounding box center [219, 282] width 7 height 7
radio input "true"
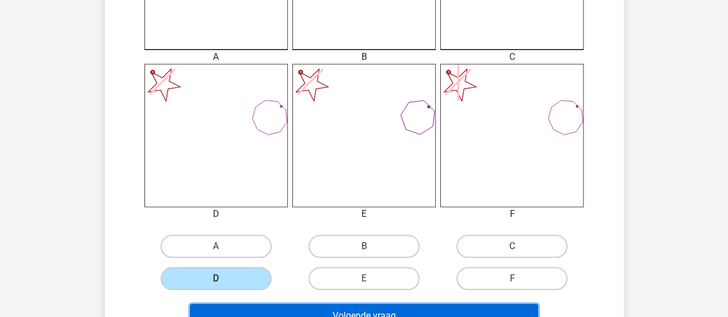
click at [223, 305] on button "Volgende vraag" at bounding box center [364, 316] width 348 height 24
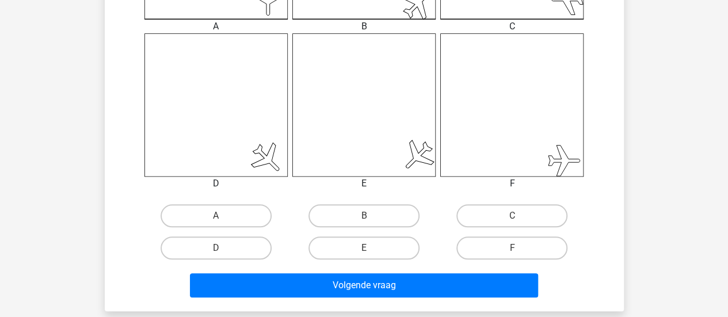
scroll to position [454, 0]
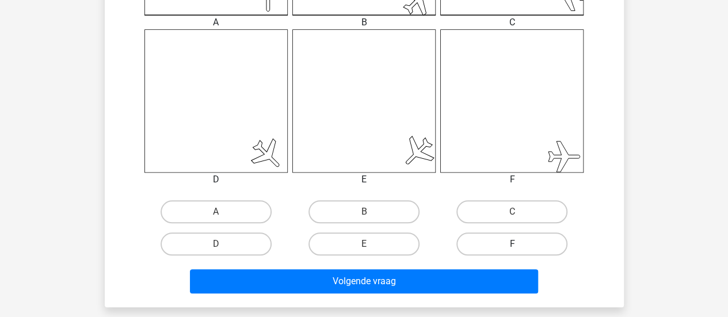
click at [545, 253] on label "F" at bounding box center [512, 244] width 111 height 23
click at [520, 252] on input "F" at bounding box center [515, 247] width 7 height 7
radio input "true"
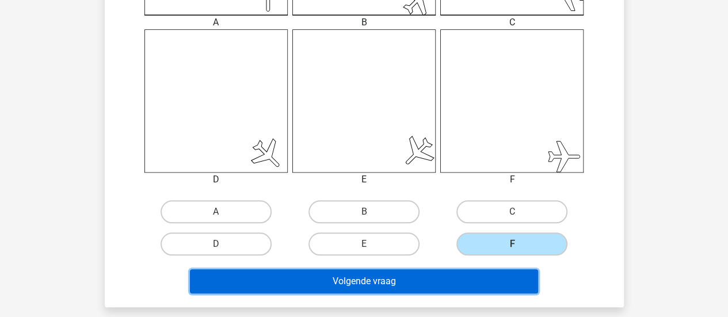
click at [500, 287] on button "Volgende vraag" at bounding box center [364, 281] width 348 height 24
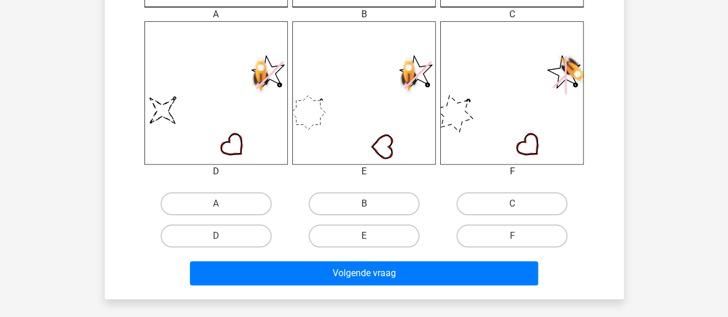
scroll to position [472, 0]
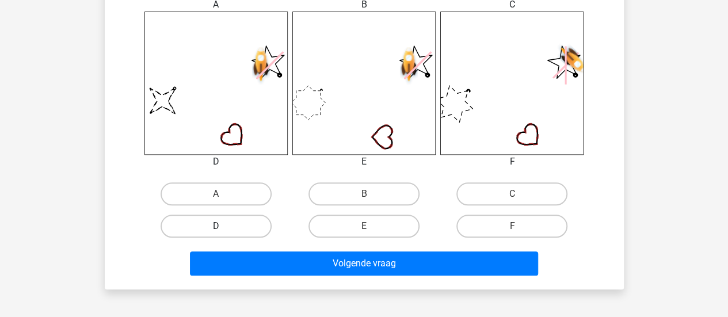
click at [255, 219] on label "D" at bounding box center [216, 226] width 111 height 23
click at [223, 226] on input "D" at bounding box center [219, 229] width 7 height 7
radio input "true"
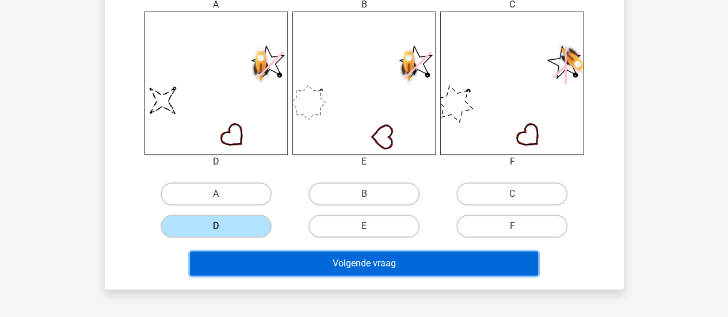
click at [261, 262] on button "Volgende vraag" at bounding box center [364, 264] width 348 height 24
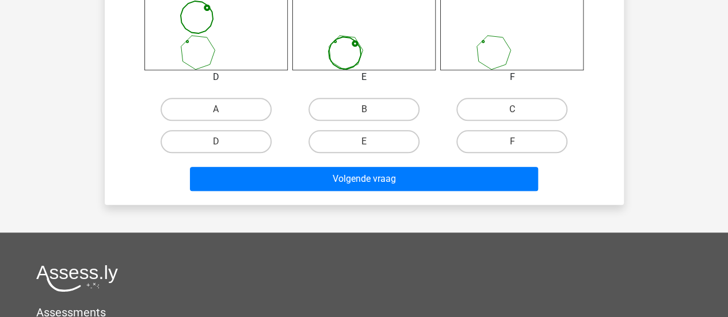
scroll to position [558, 0]
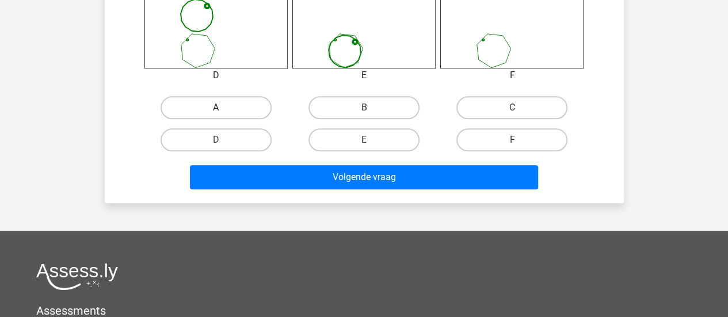
click at [246, 108] on label "A" at bounding box center [216, 107] width 111 height 23
click at [223, 108] on input "A" at bounding box center [219, 111] width 7 height 7
radio input "true"
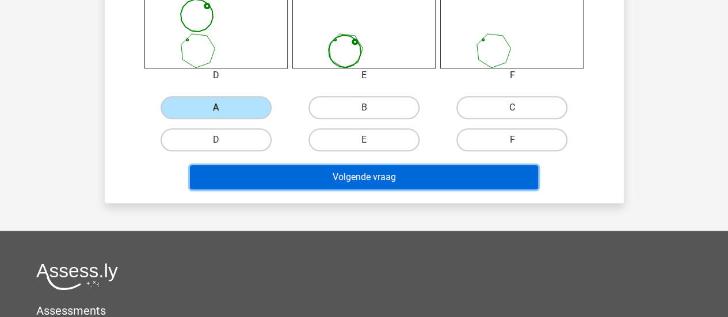
click at [270, 187] on button "Volgende vraag" at bounding box center [364, 177] width 348 height 24
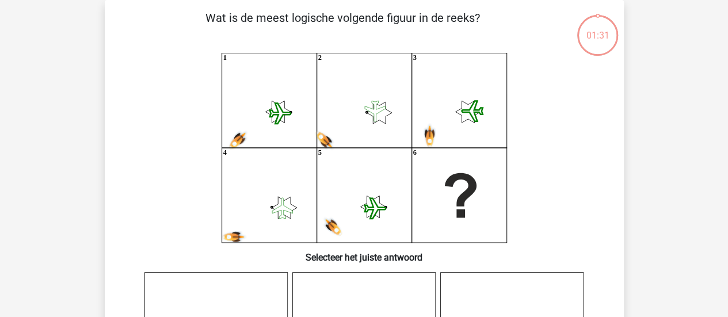
scroll to position [53, 0]
click at [185, 175] on icon "1 2 3 4 5 6" at bounding box center [364, 148] width 464 height 190
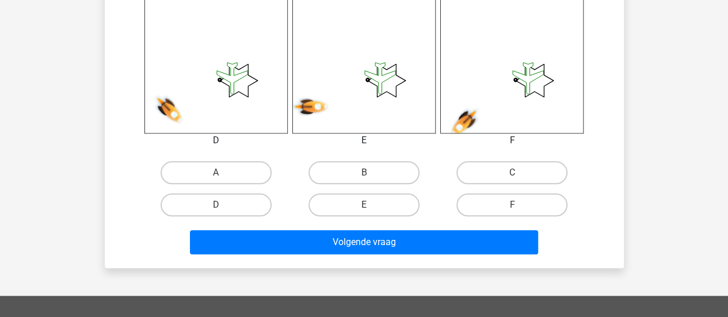
scroll to position [488, 0]
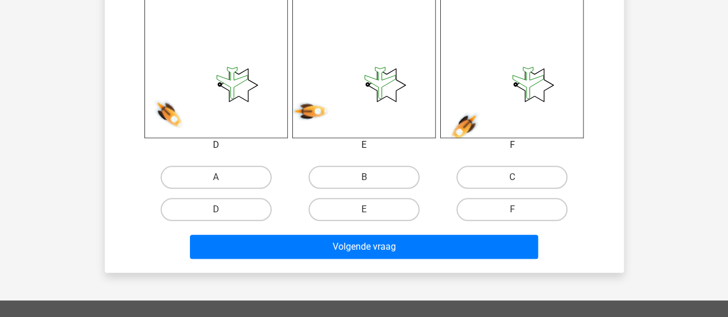
click at [380, 226] on div "Volgende vraag" at bounding box center [364, 245] width 483 height 38
click at [364, 198] on label "E" at bounding box center [364, 209] width 111 height 23
click at [364, 210] on input "E" at bounding box center [367, 213] width 7 height 7
radio input "true"
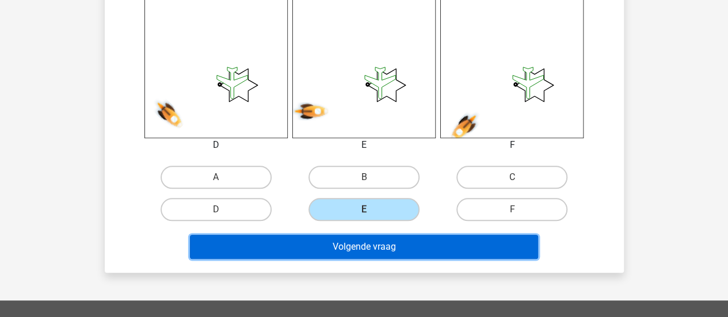
click at [355, 241] on button "Volgende vraag" at bounding box center [364, 247] width 348 height 24
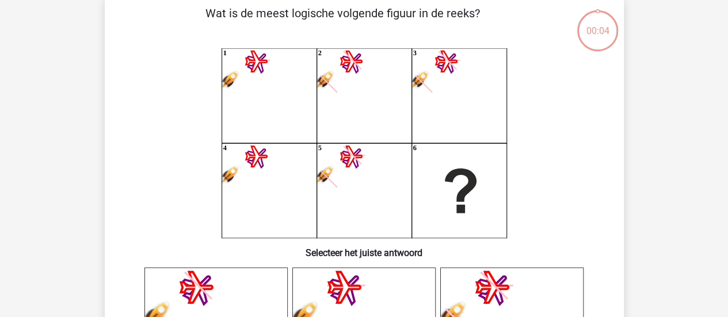
scroll to position [53, 0]
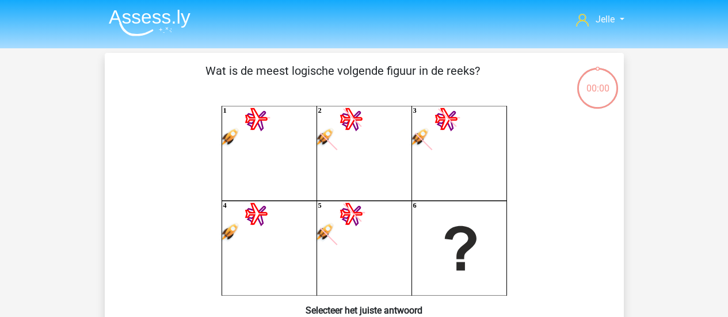
scroll to position [53, 0]
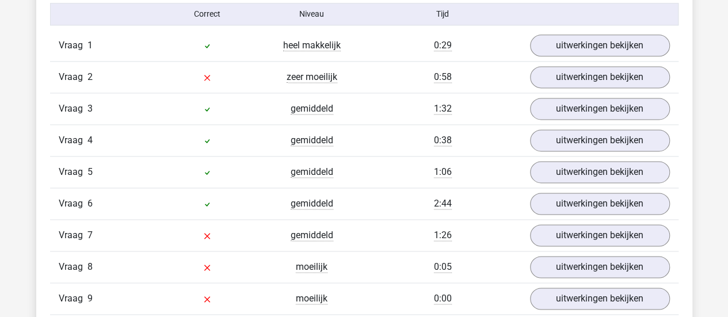
scroll to position [765, 0]
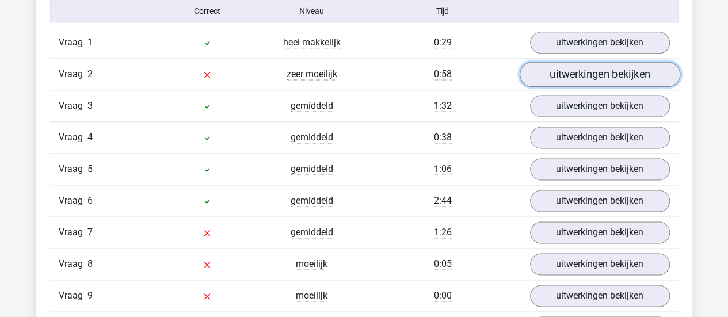
click at [549, 71] on link "uitwerkingen bekijken" at bounding box center [599, 74] width 161 height 25
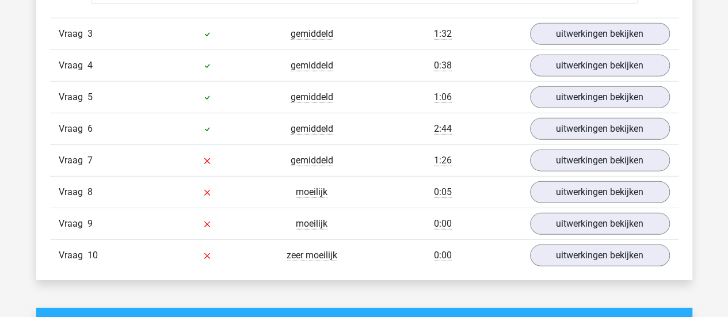
scroll to position [1588, 0]
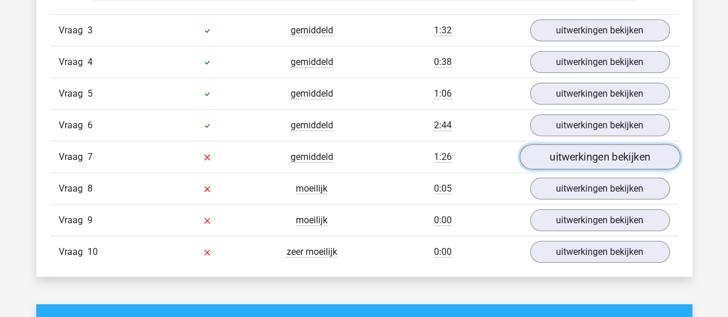
click at [642, 149] on link "uitwerkingen bekijken" at bounding box center [599, 157] width 161 height 25
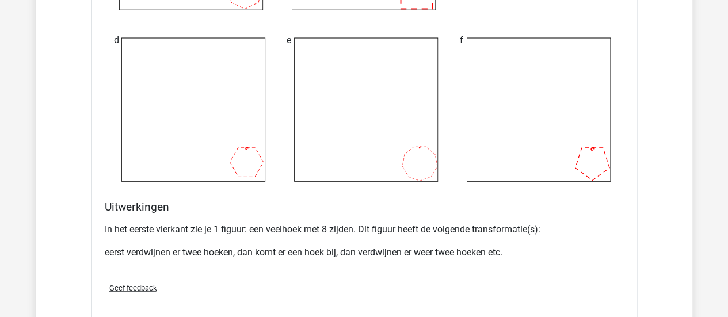
scroll to position [1277, 0]
